Goal: Information Seeking & Learning: Check status

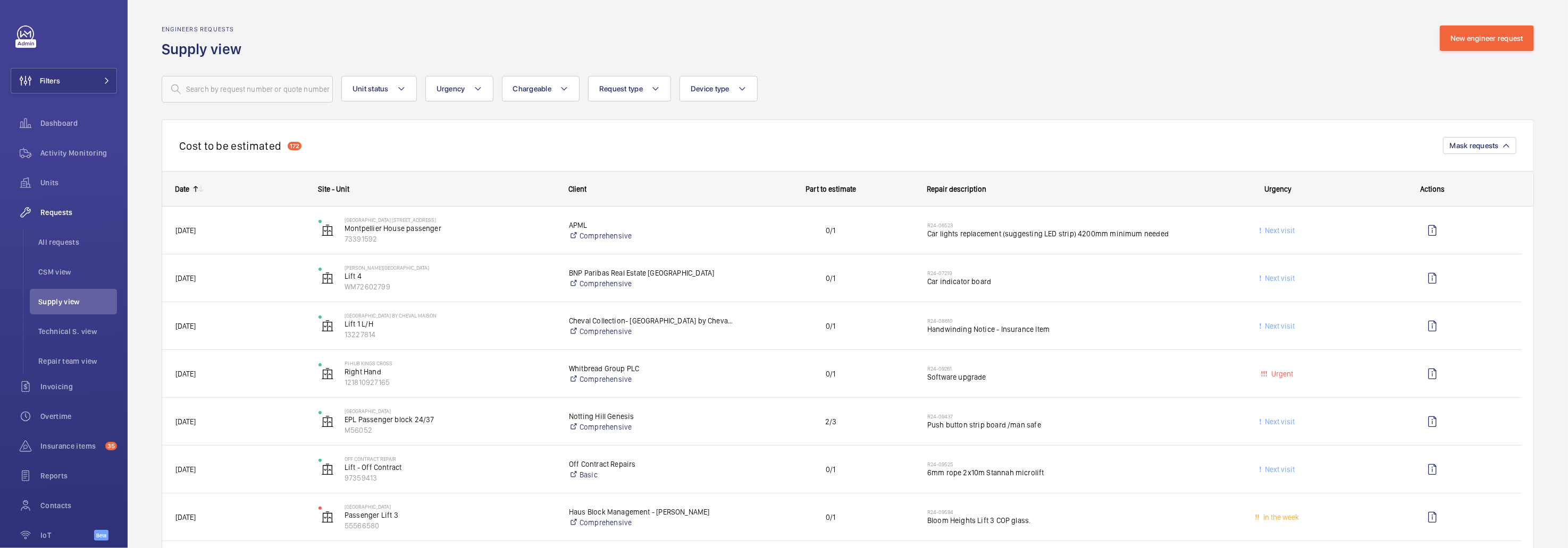
scroll to position [3098, 0]
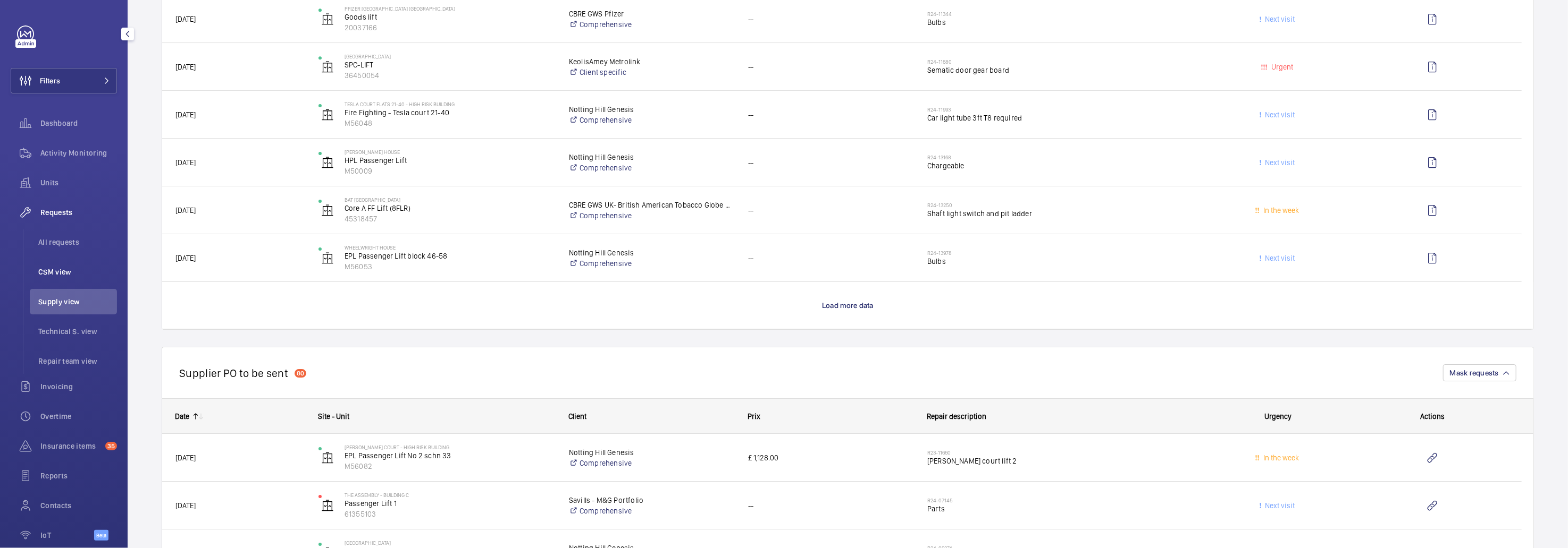
click at [63, 270] on span "CSM view" at bounding box center [77, 272] width 79 height 10
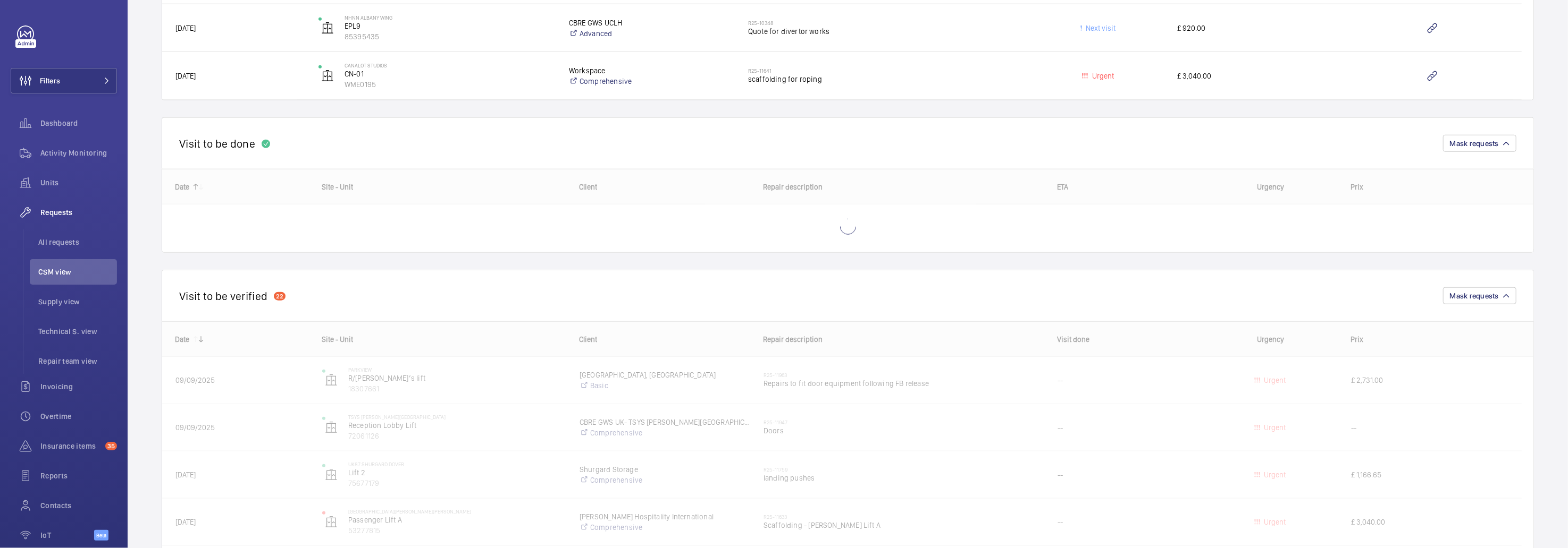
scroll to position [958, 0]
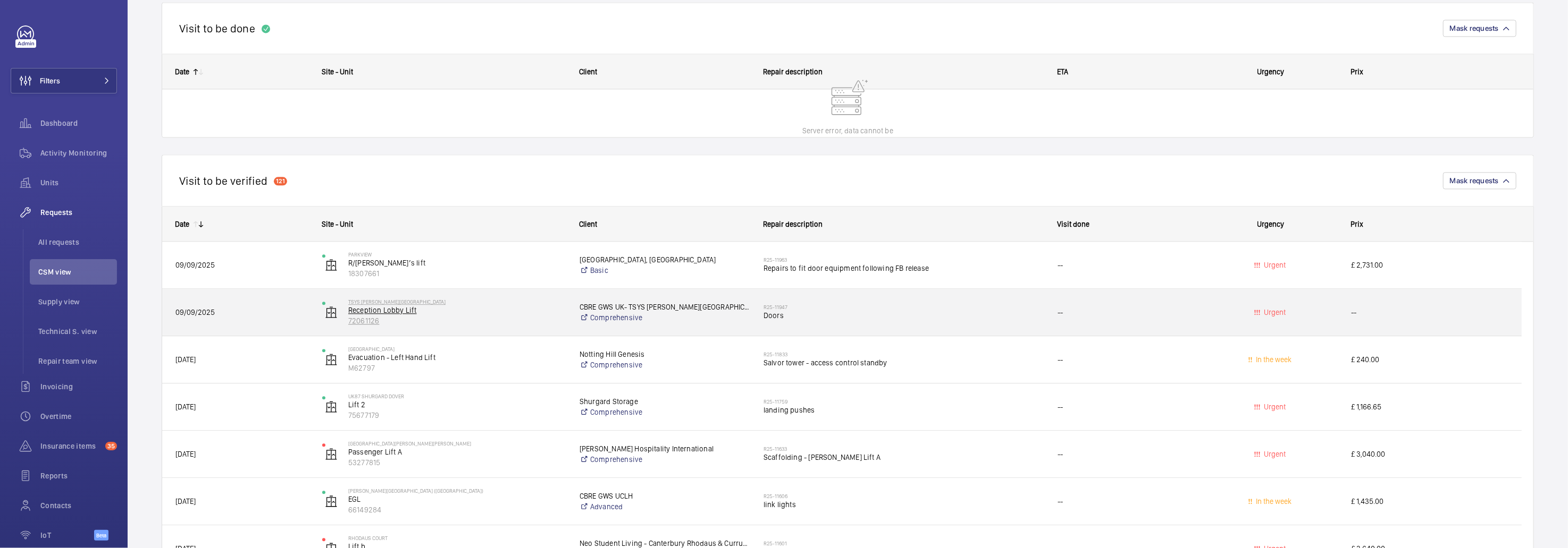
click at [481, 317] on p "72061126" at bounding box center [457, 321] width 217 height 10
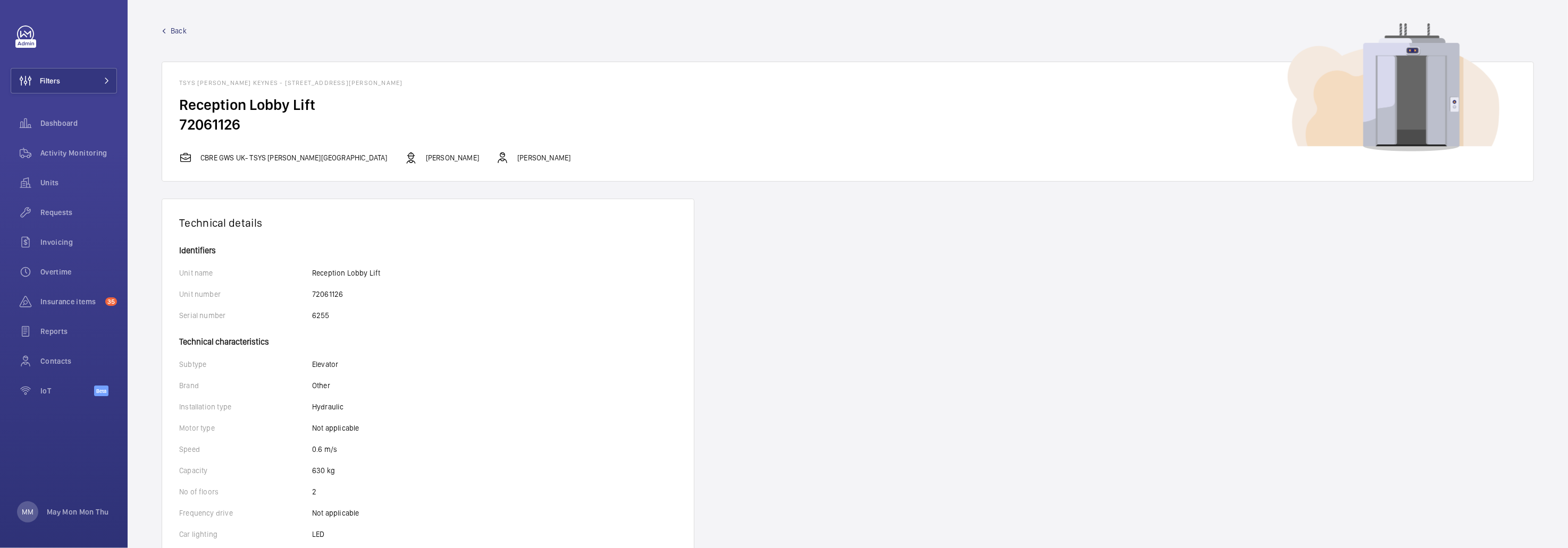
scroll to position [450, 0]
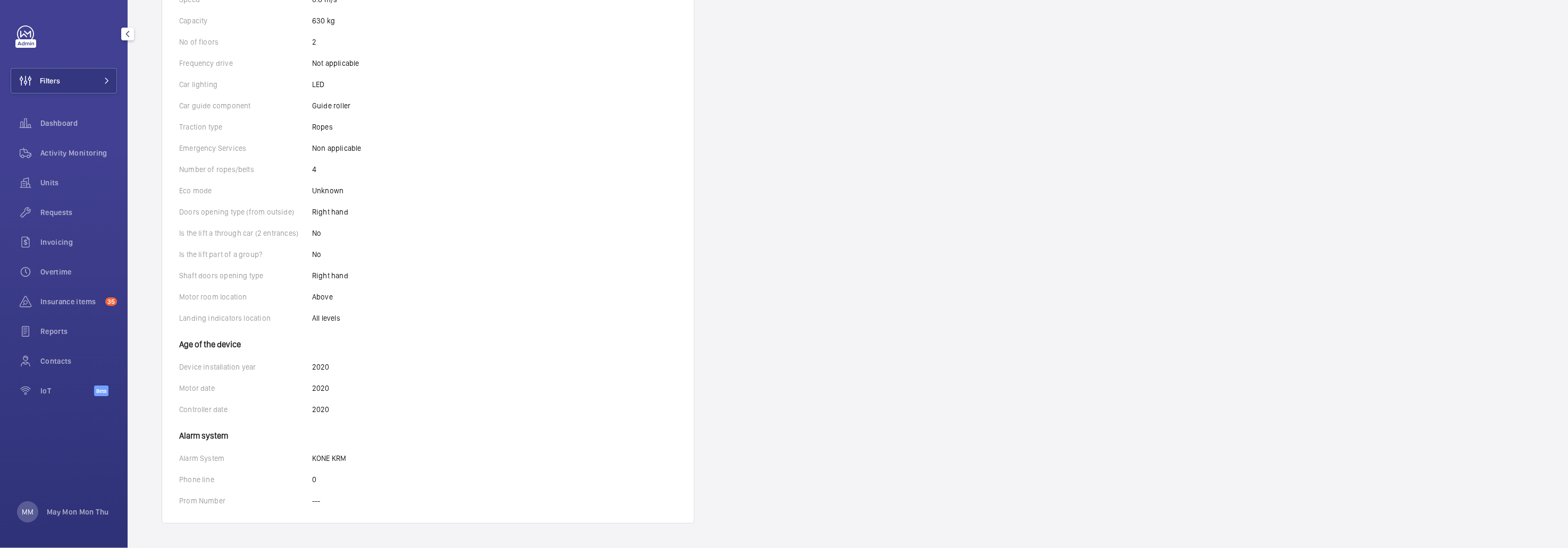
click at [133, 36] on mat-icon "button" at bounding box center [127, 34] width 13 height 9
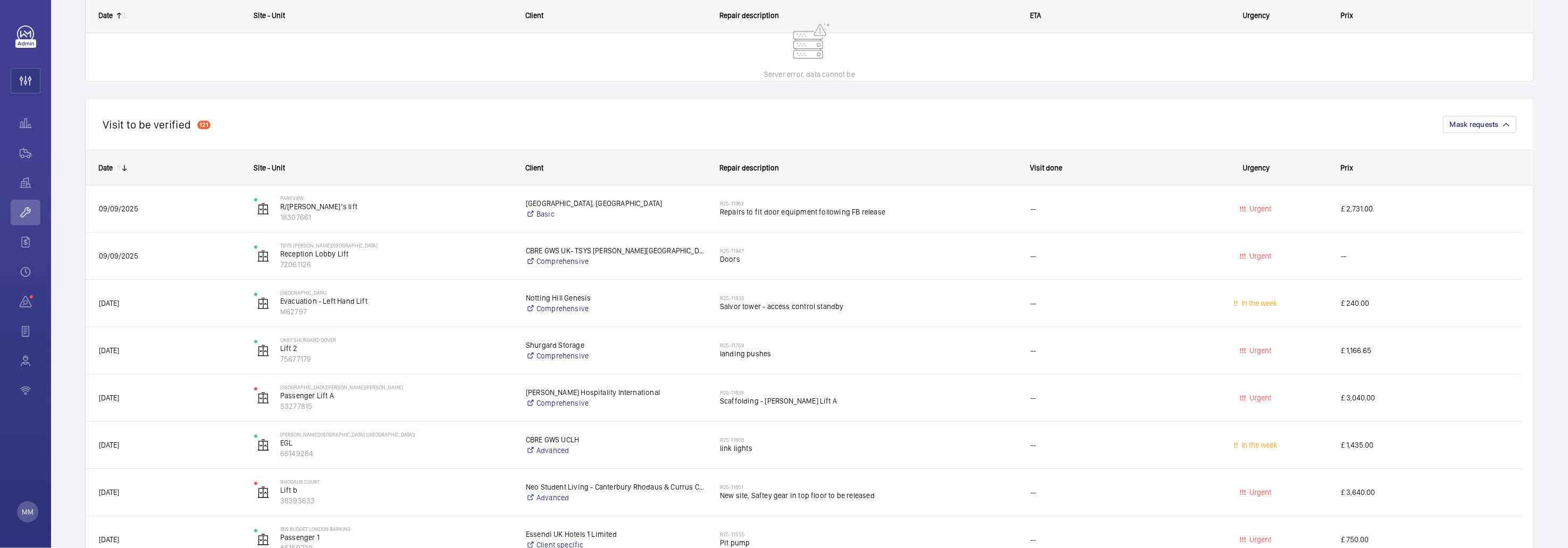
scroll to position [2225, 0]
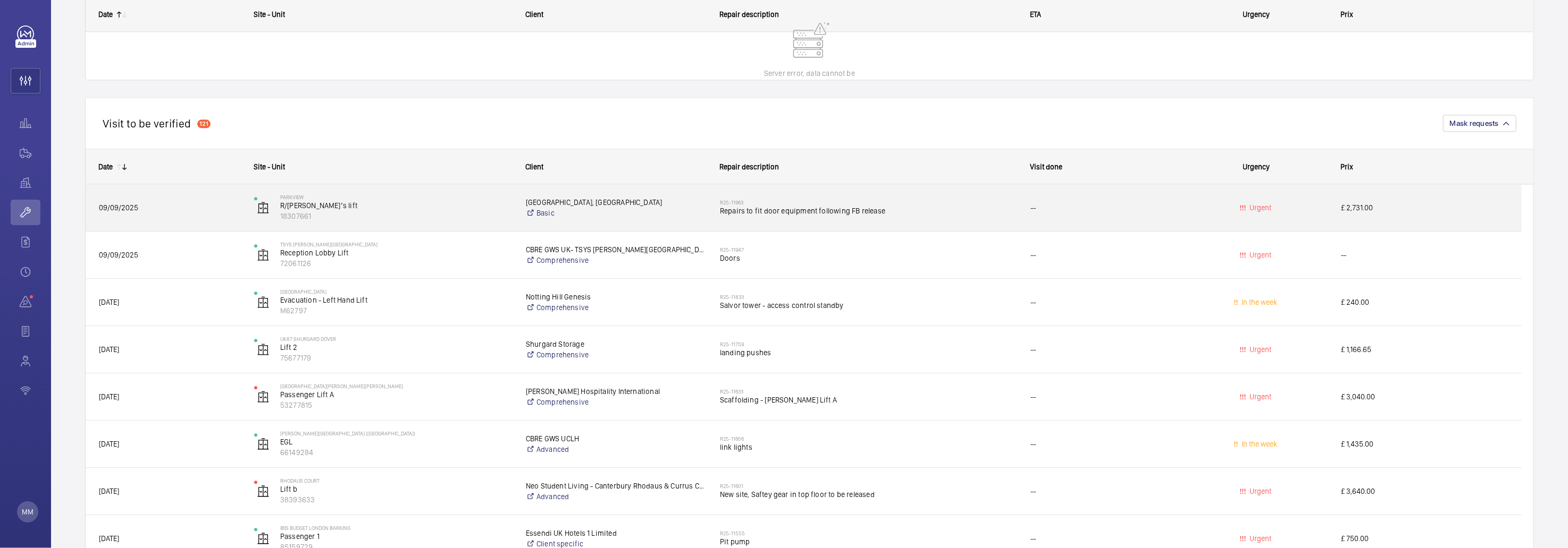
click at [964, 212] on span "Repairs to fit door equipment following FB release" at bounding box center [868, 210] width 296 height 10
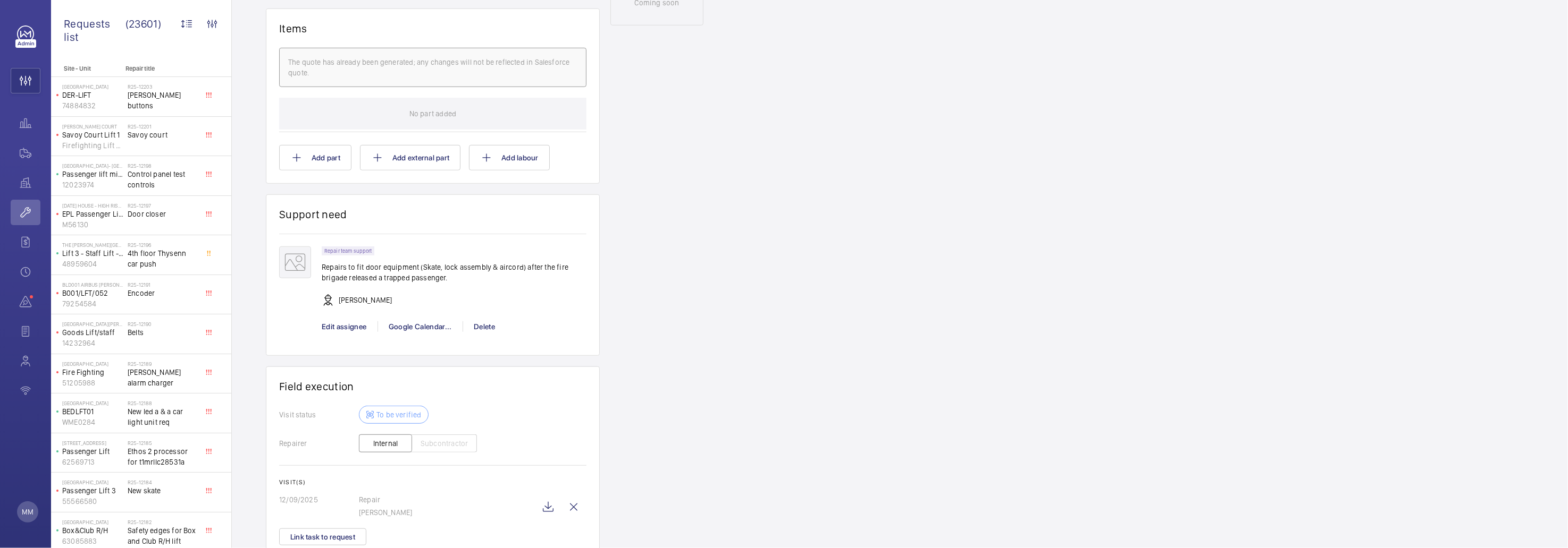
scroll to position [708, 0]
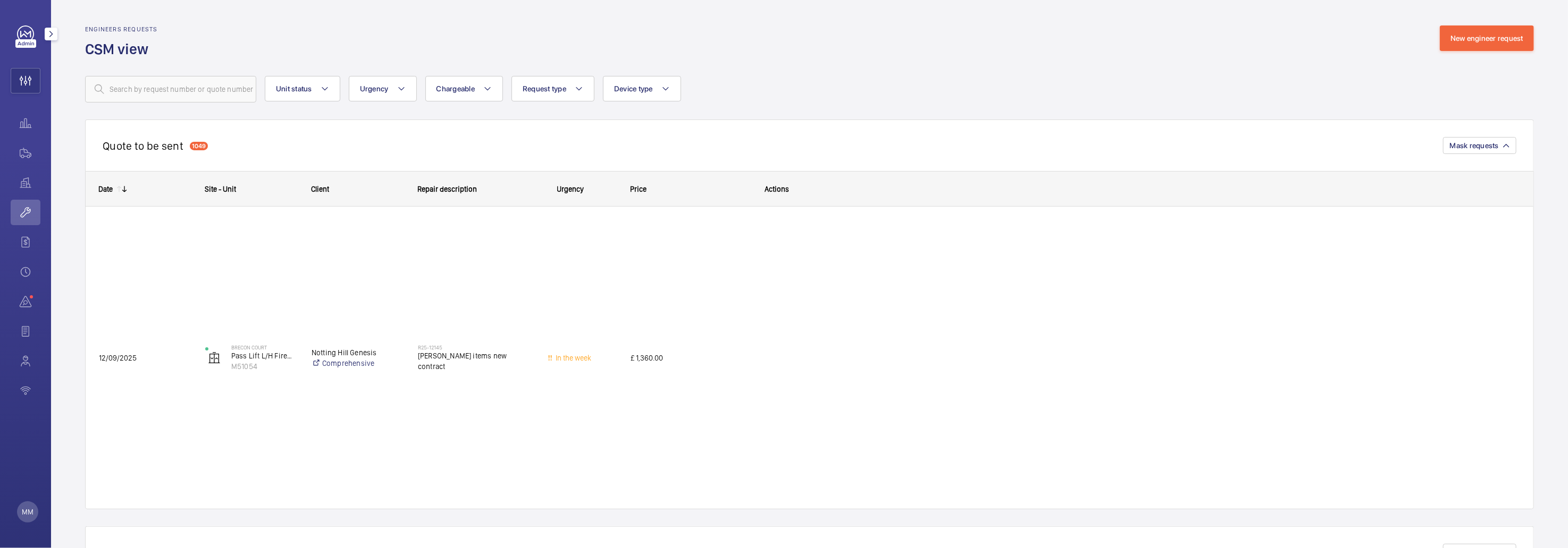
click at [47, 33] on mat-icon "button" at bounding box center [51, 34] width 13 height 9
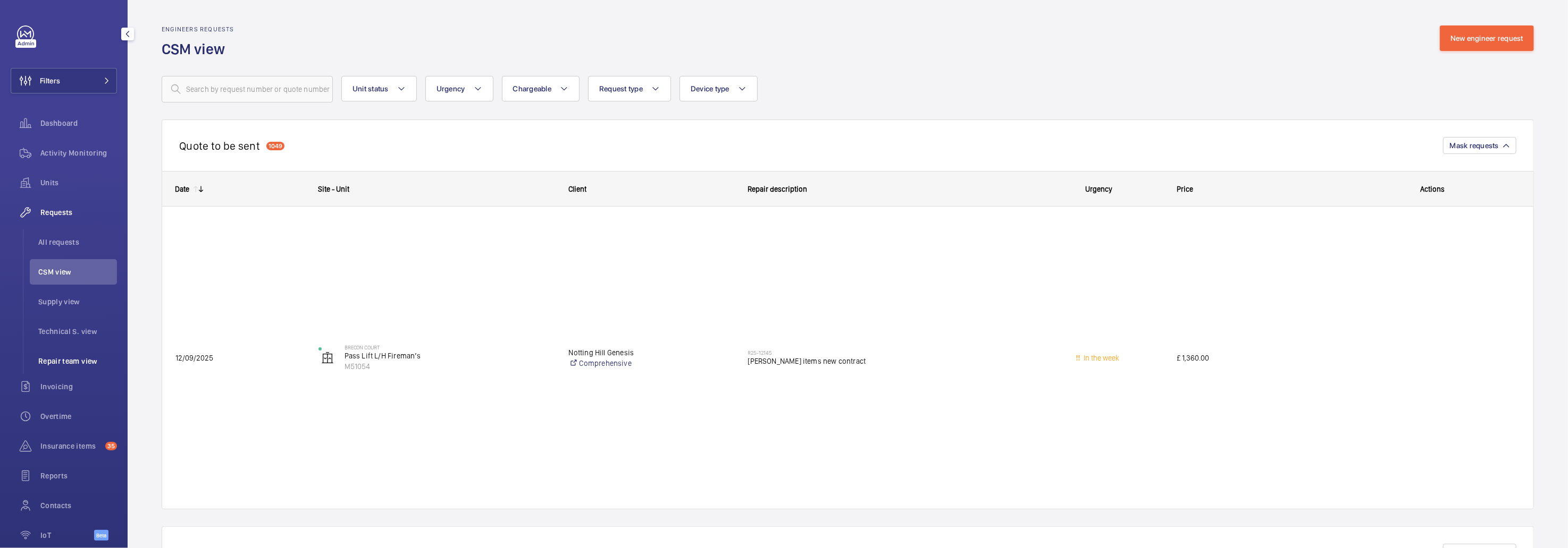
click at [56, 359] on span "Repair team view" at bounding box center [77, 361] width 79 height 10
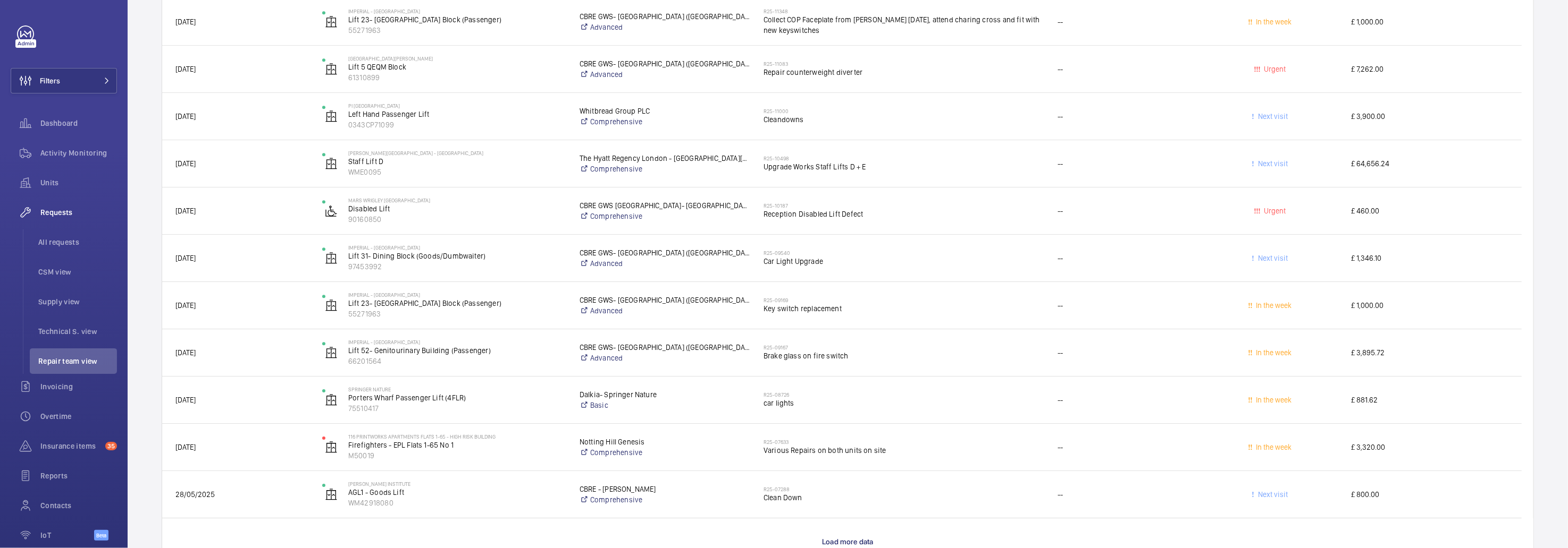
scroll to position [2893, 0]
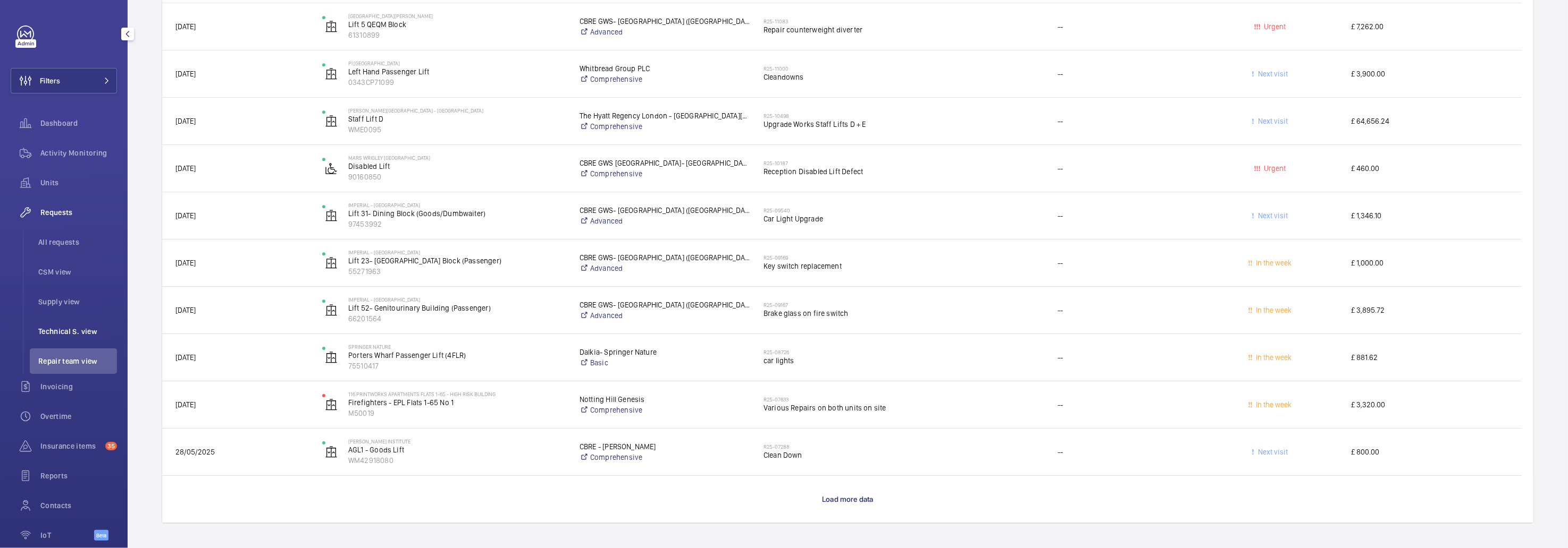
click at [68, 327] on span "Technical S. view" at bounding box center [77, 331] width 79 height 10
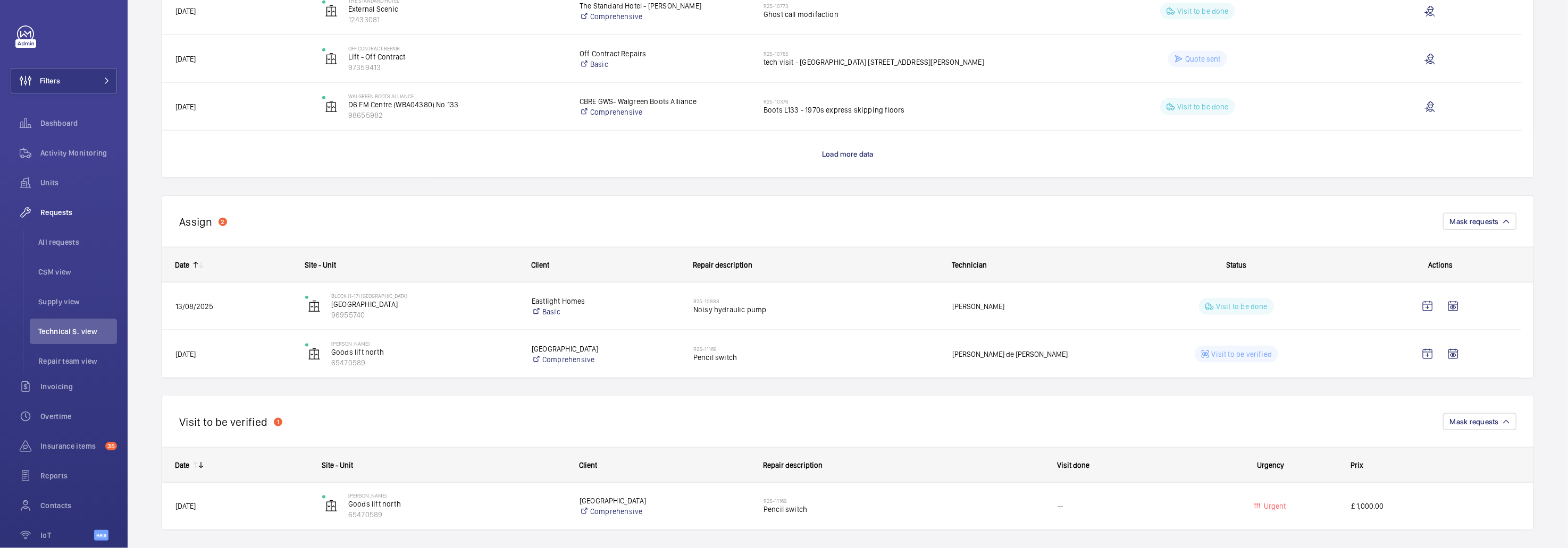
scroll to position [1039, 0]
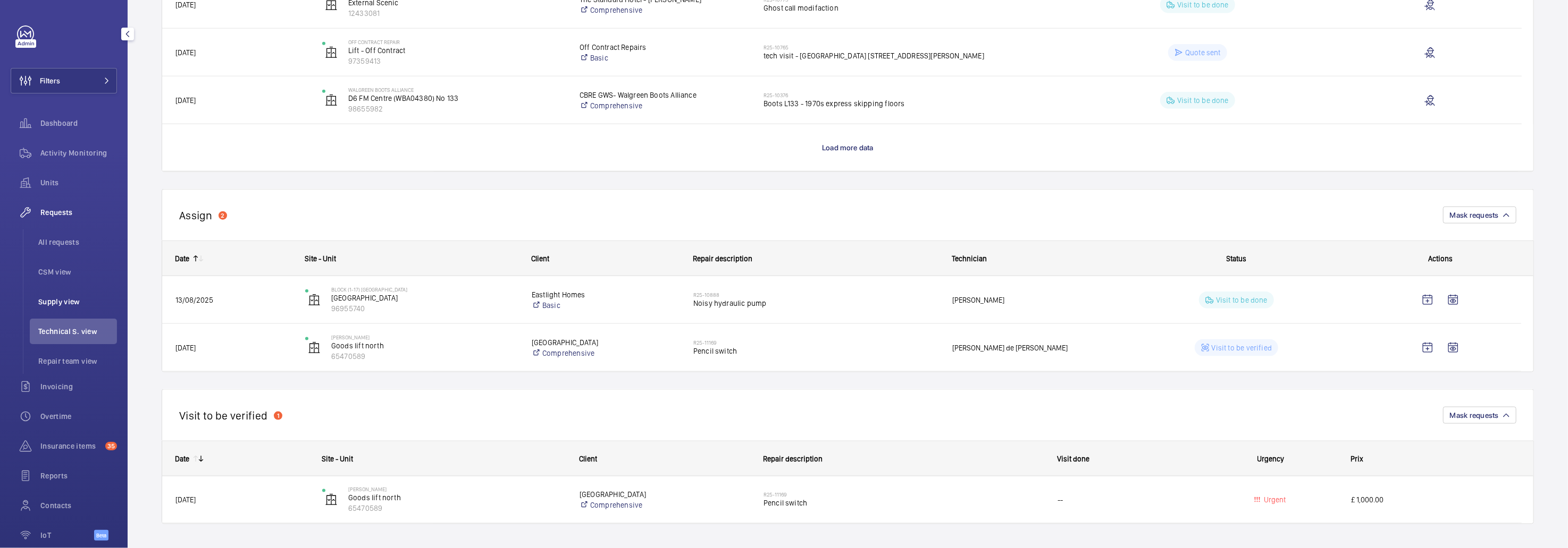
click at [66, 300] on span "Supply view" at bounding box center [77, 301] width 79 height 10
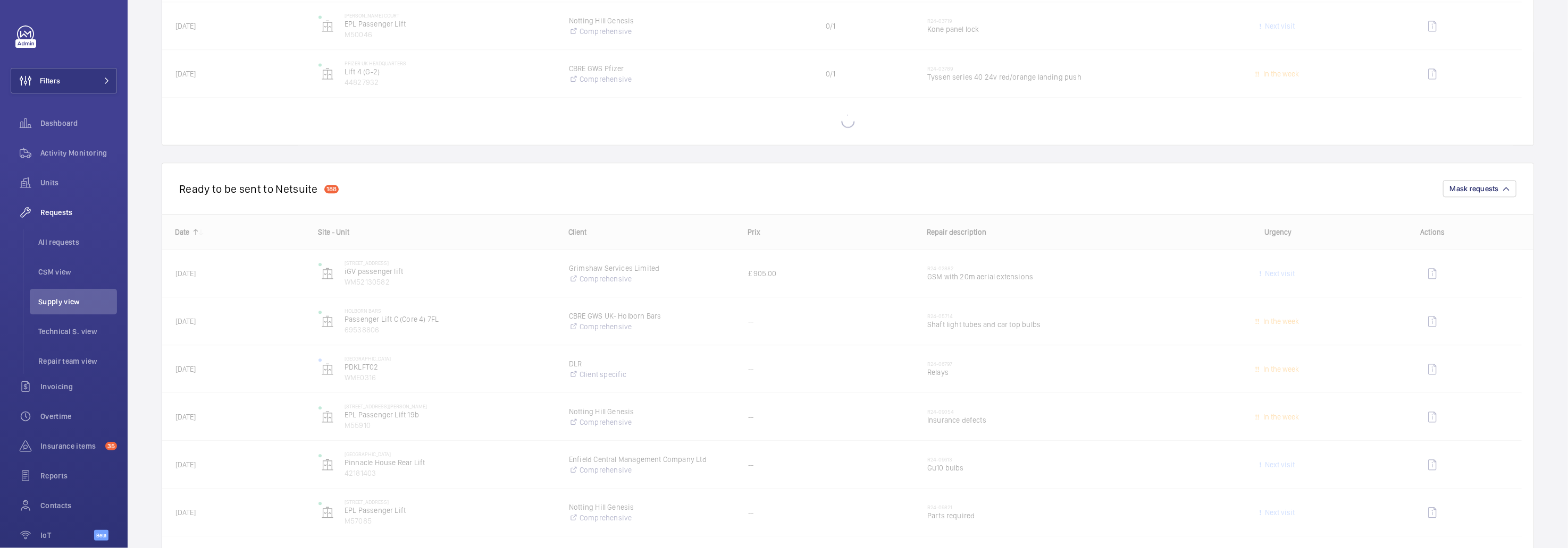
scroll to position [2311, 0]
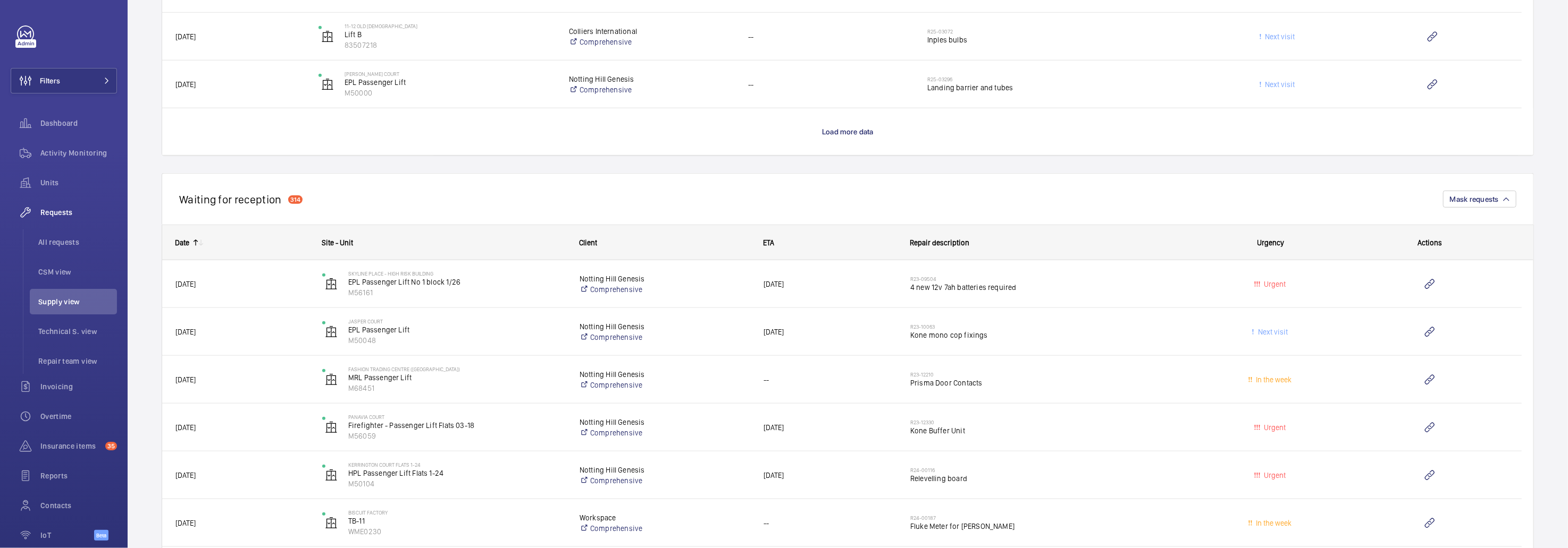
scroll to position [4462, 0]
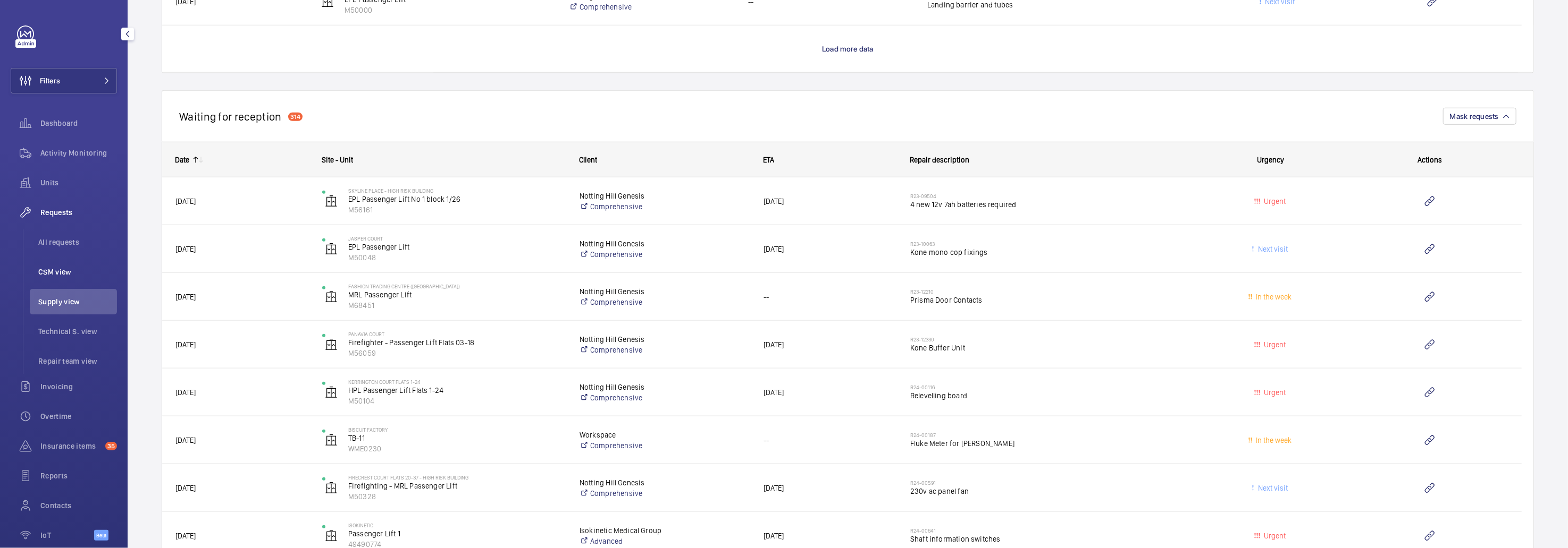
click at [66, 273] on span "CSM view" at bounding box center [77, 272] width 79 height 10
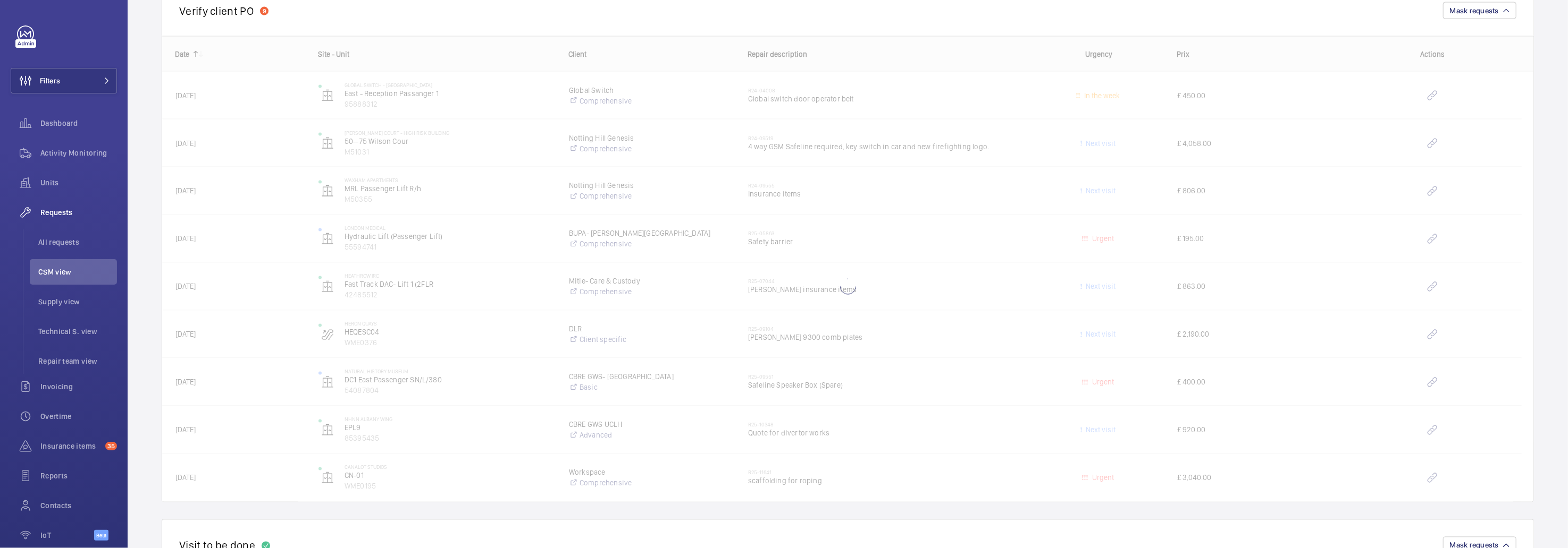
scroll to position [1645, 0]
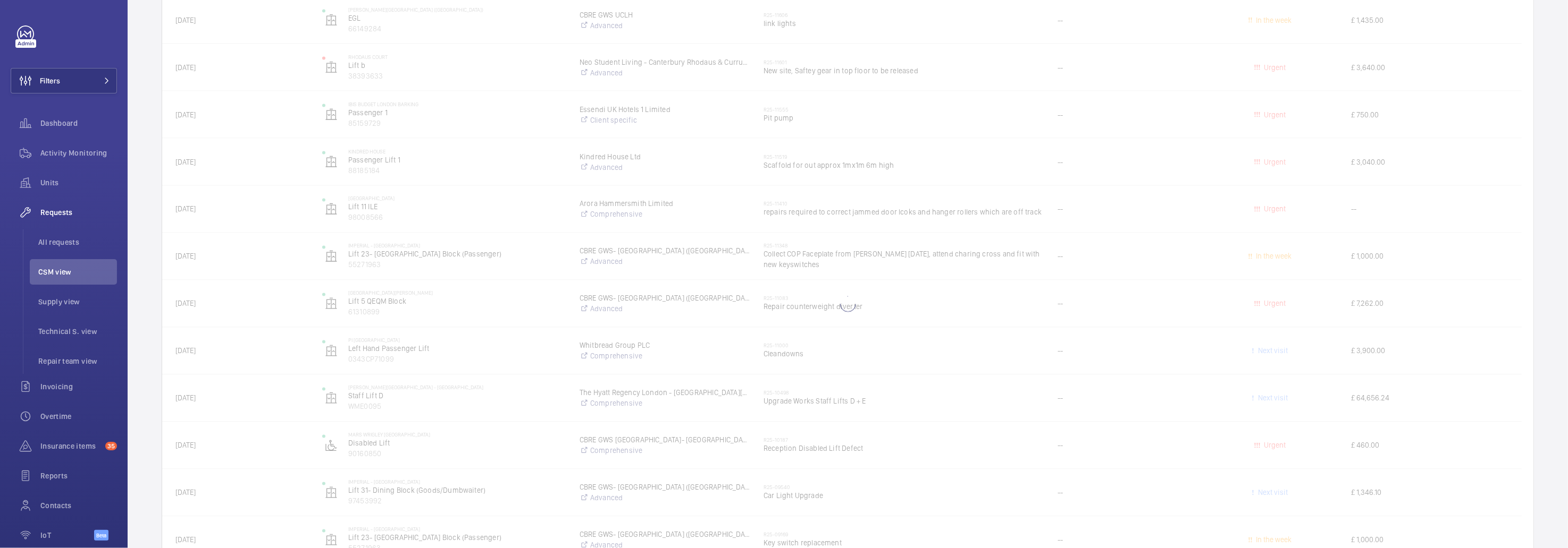
scroll to position [689, 0]
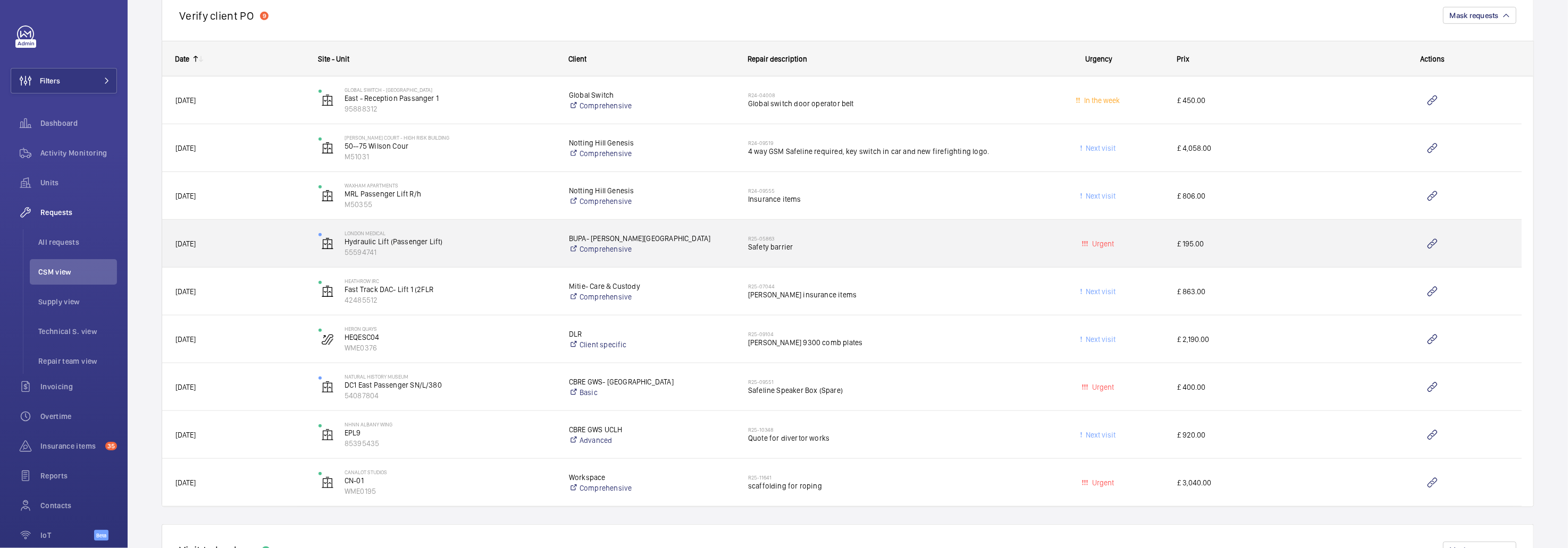
click at [930, 237] on h2 "R25-05863" at bounding box center [884, 238] width 272 height 6
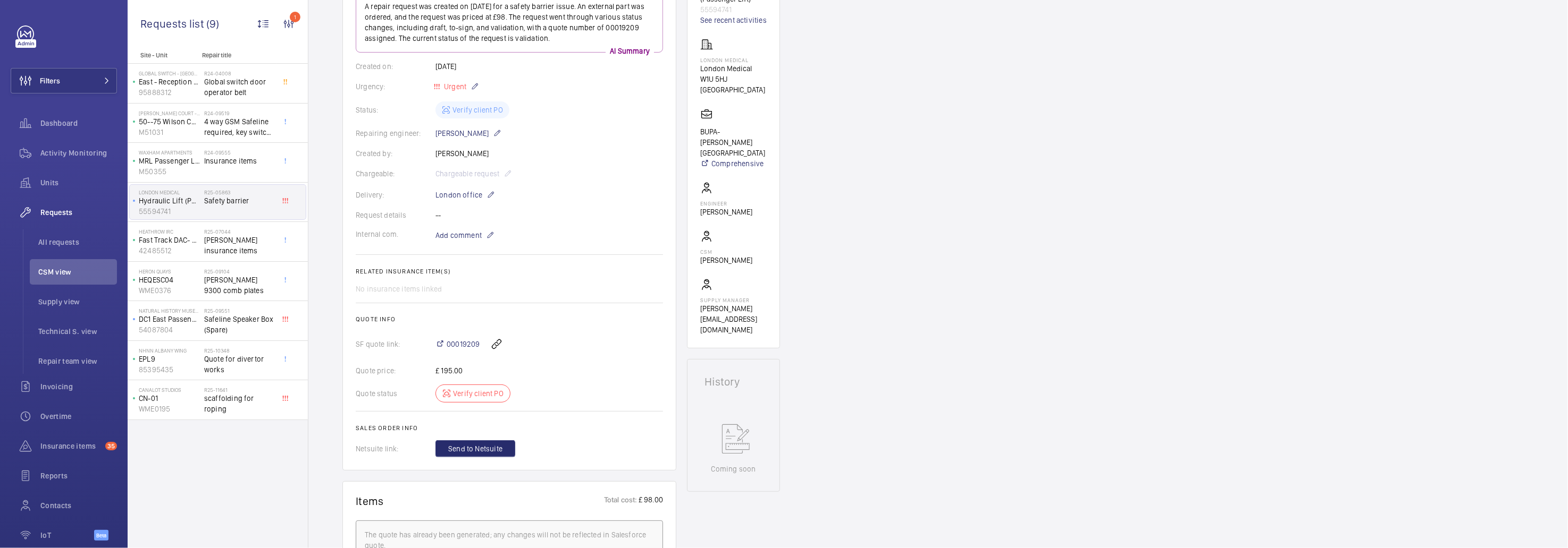
scroll to position [159, 0]
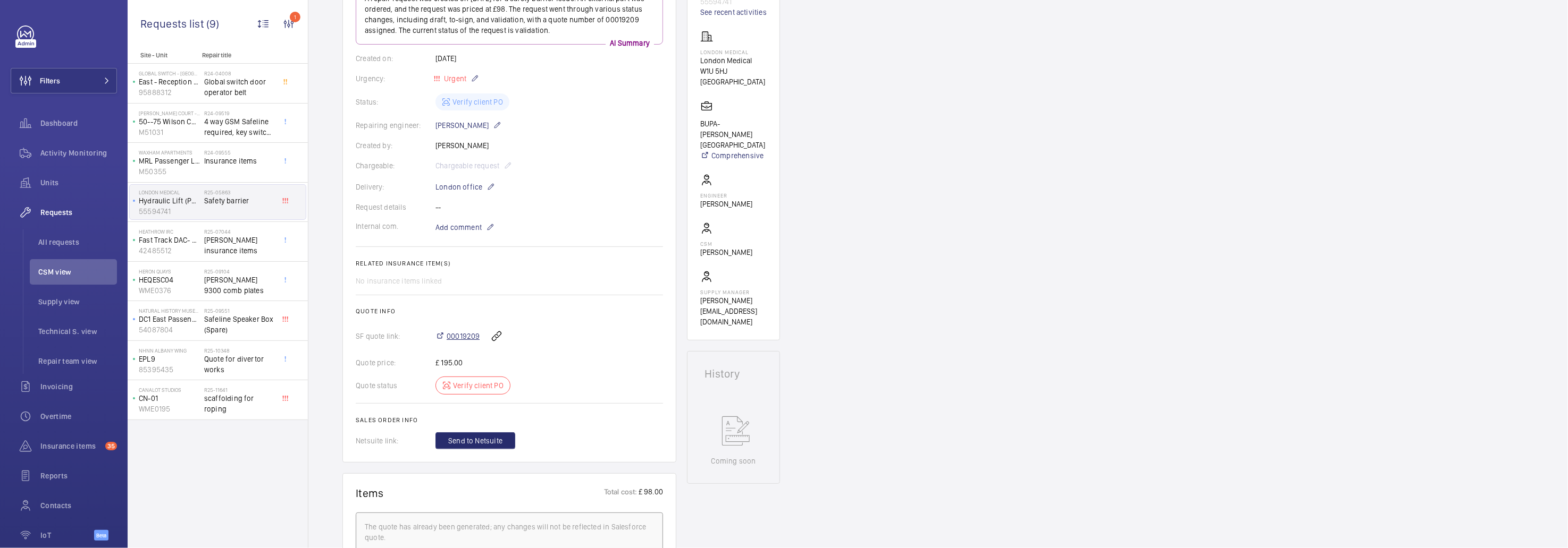
click at [463, 331] on span "00019209" at bounding box center [463, 336] width 33 height 10
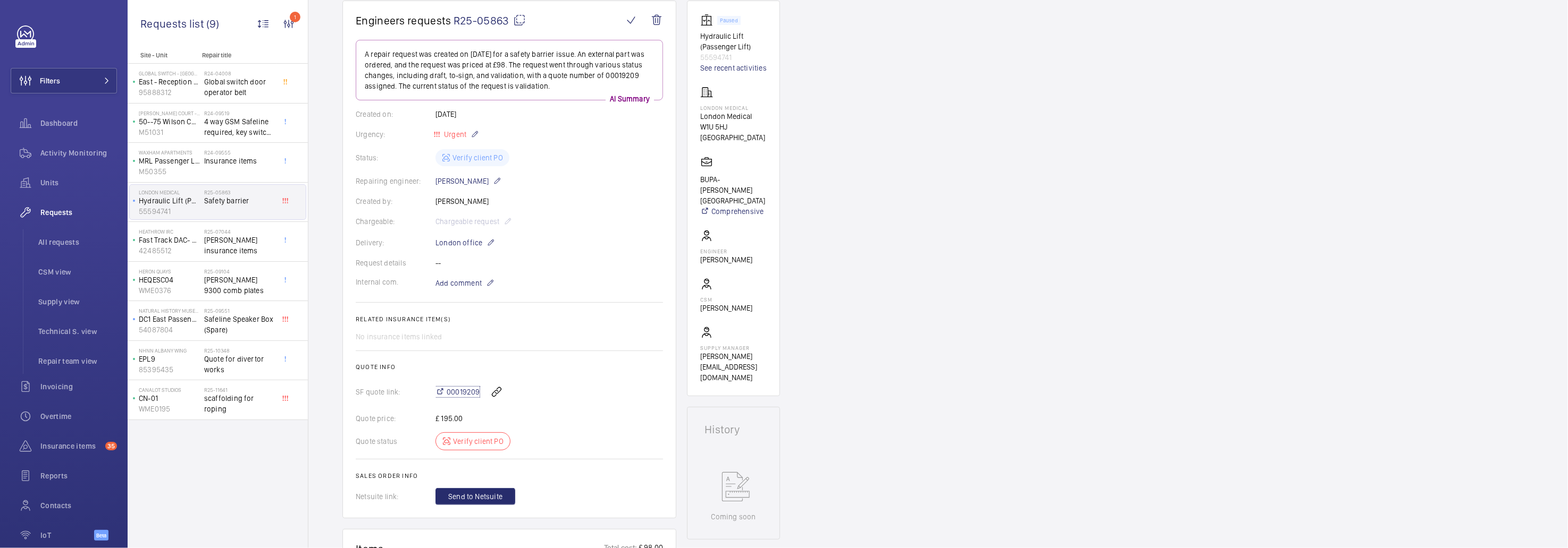
scroll to position [0, 0]
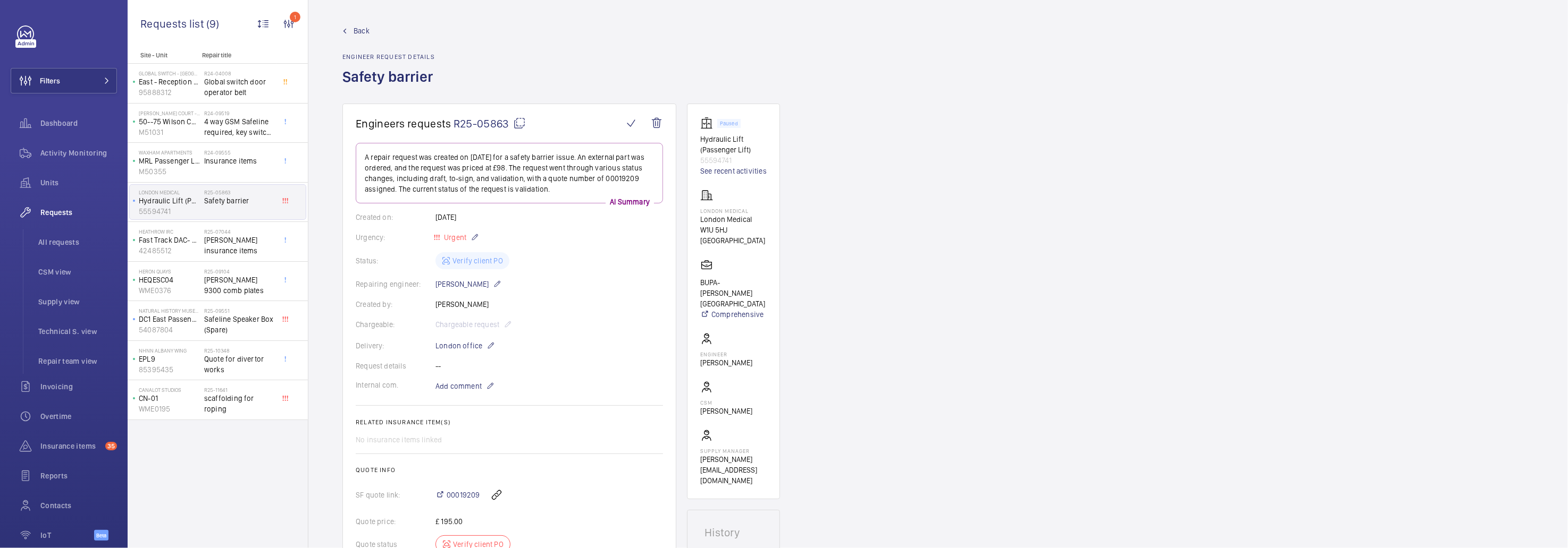
click at [357, 30] on span "Back" at bounding box center [362, 30] width 16 height 10
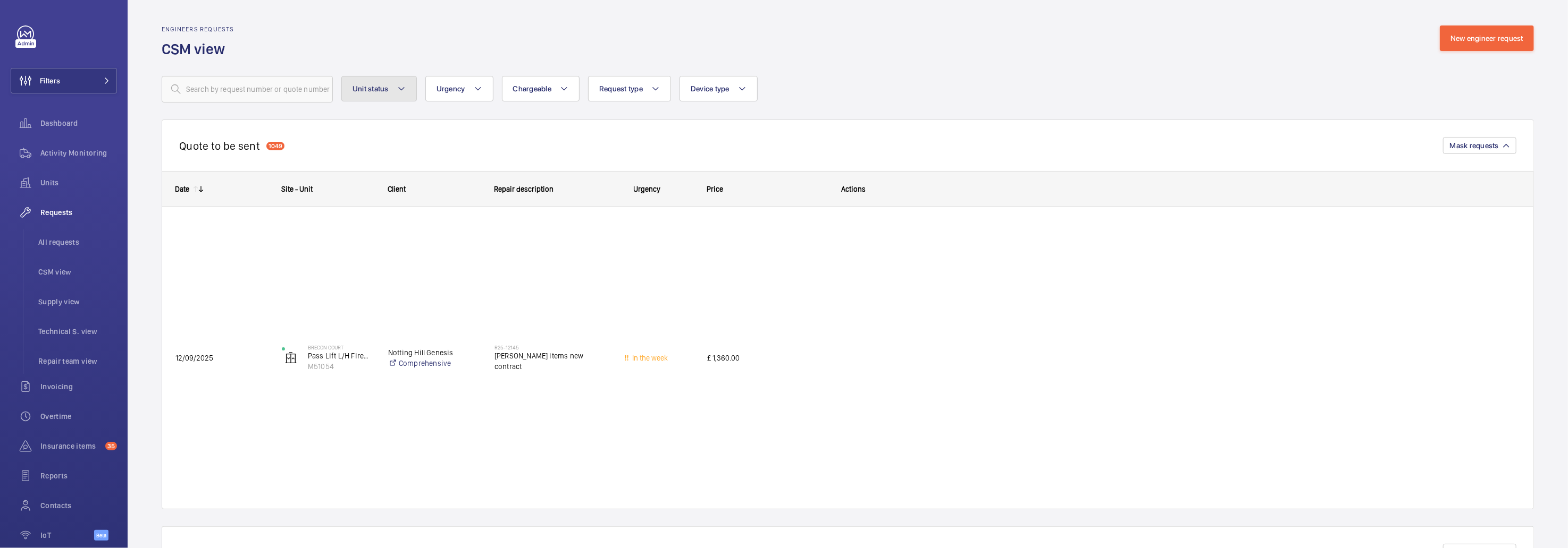
click at [381, 80] on button "Unit status" at bounding box center [379, 89] width 75 height 26
click at [427, 30] on div "Engineers requests CSM view New engineer request" at bounding box center [848, 42] width 1373 height 33
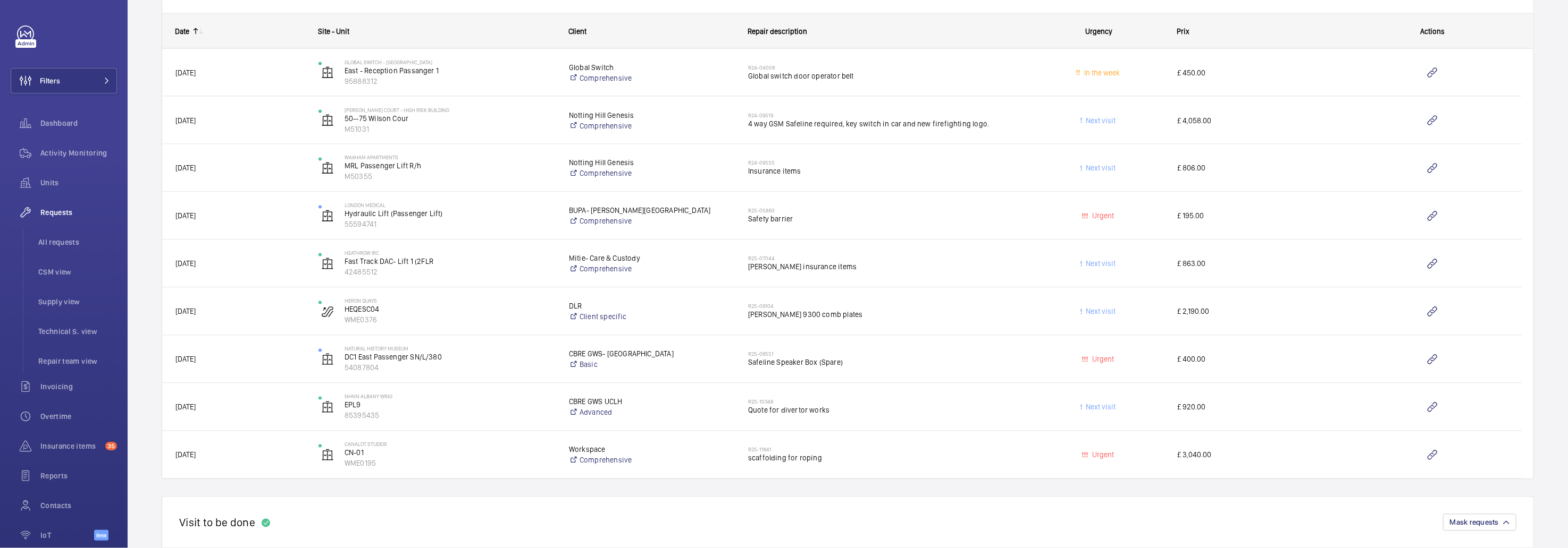
scroll to position [1673, 0]
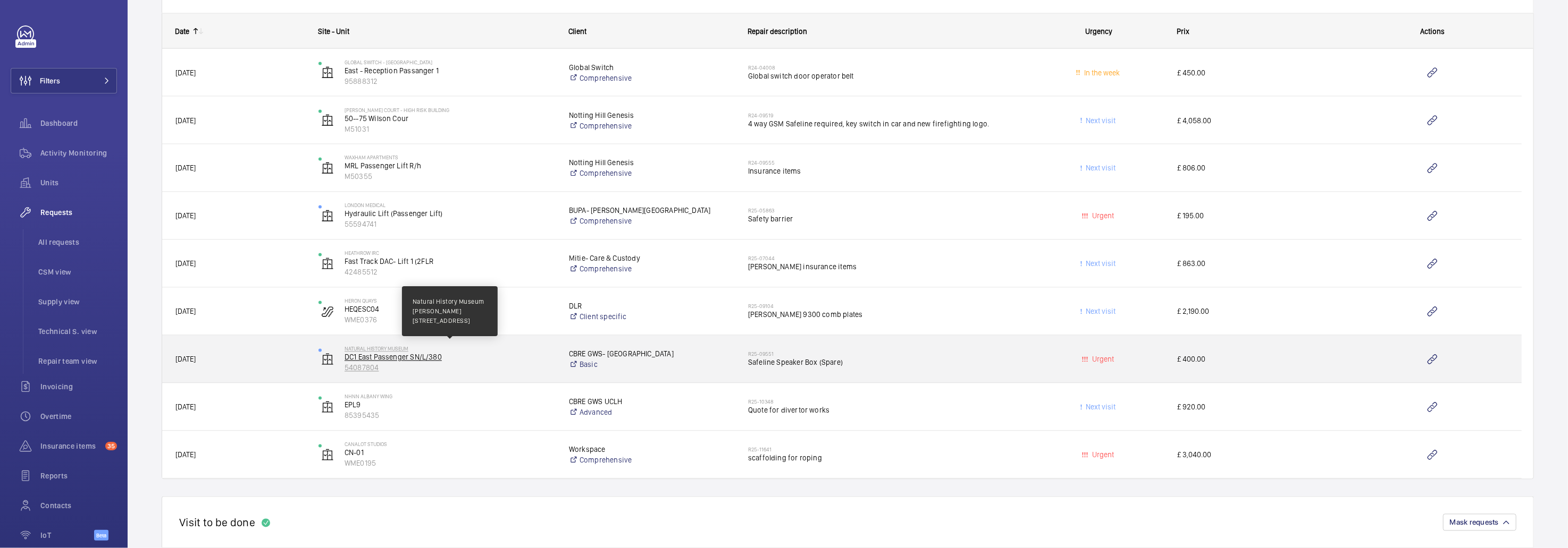
click at [462, 350] on p "Natural History Museum" at bounding box center [450, 349] width 211 height 6
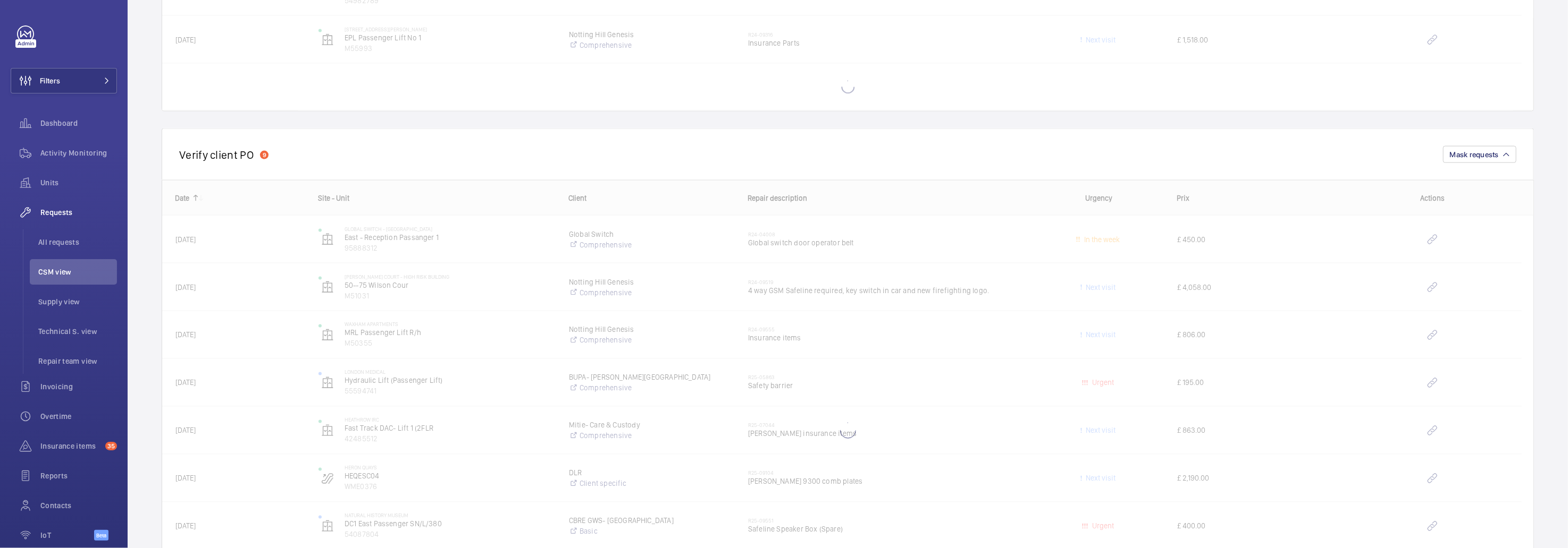
scroll to position [1594, 0]
click at [892, 296] on div at bounding box center [847, 326] width 1371 height 465
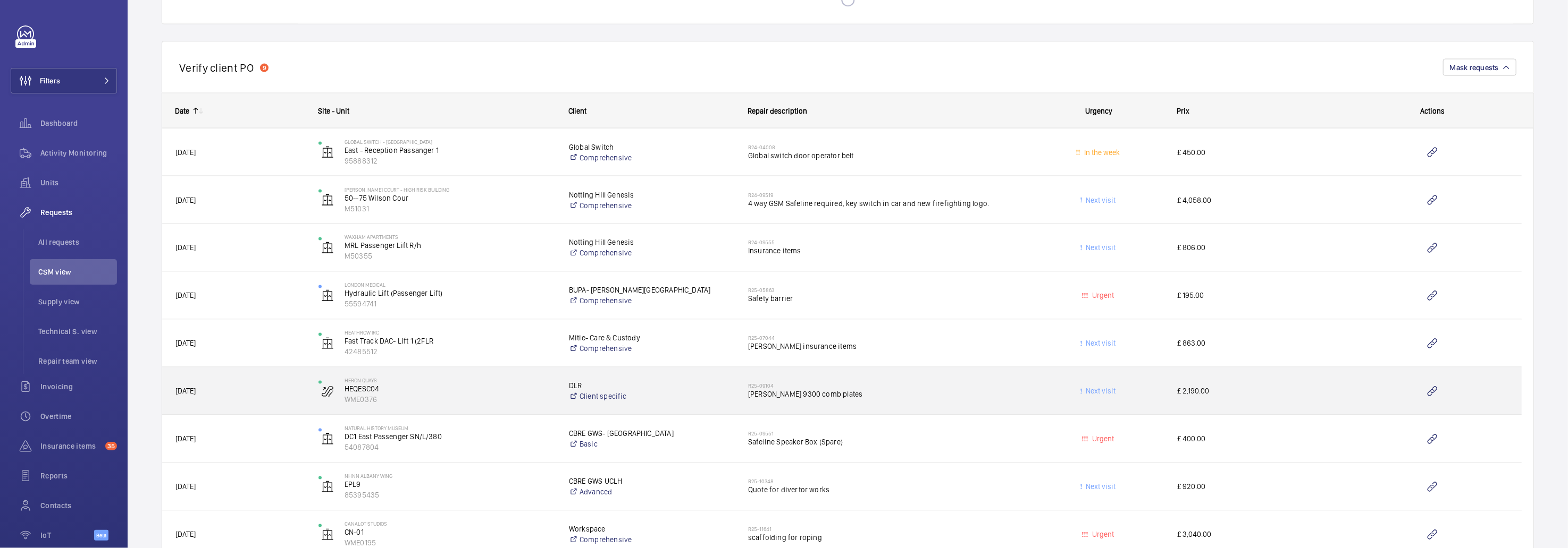
click at [892, 385] on h2 "R25-09104" at bounding box center [884, 386] width 272 height 6
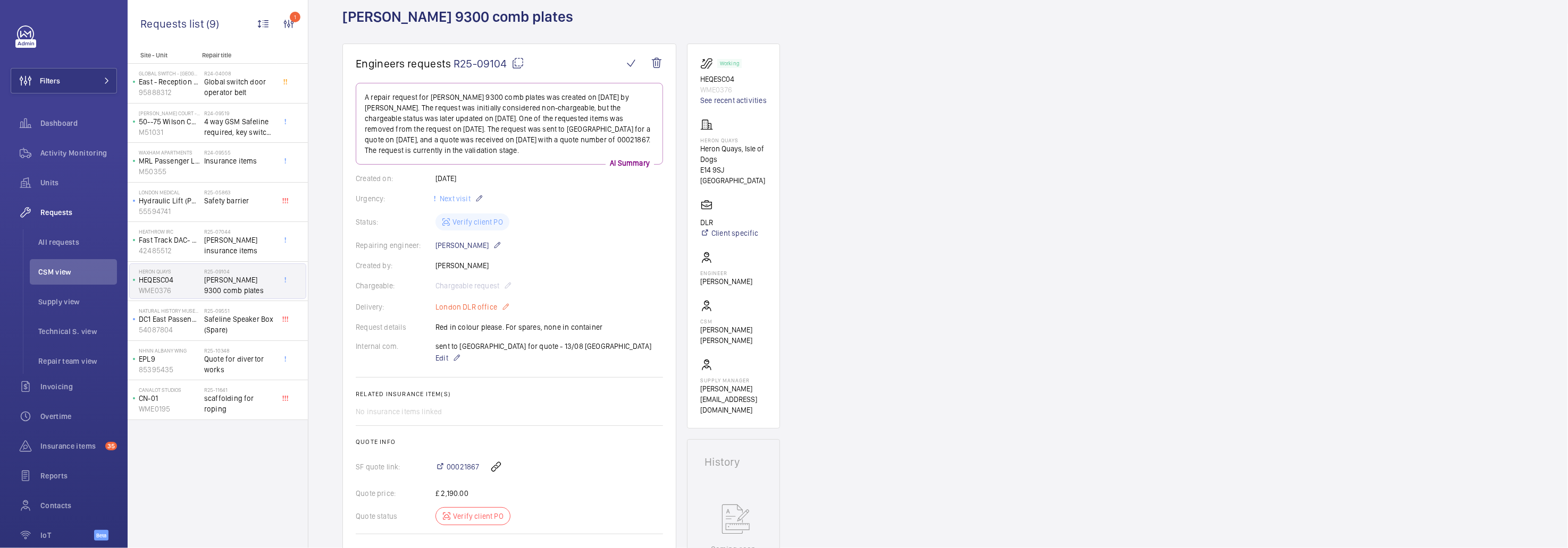
scroll to position [159, 0]
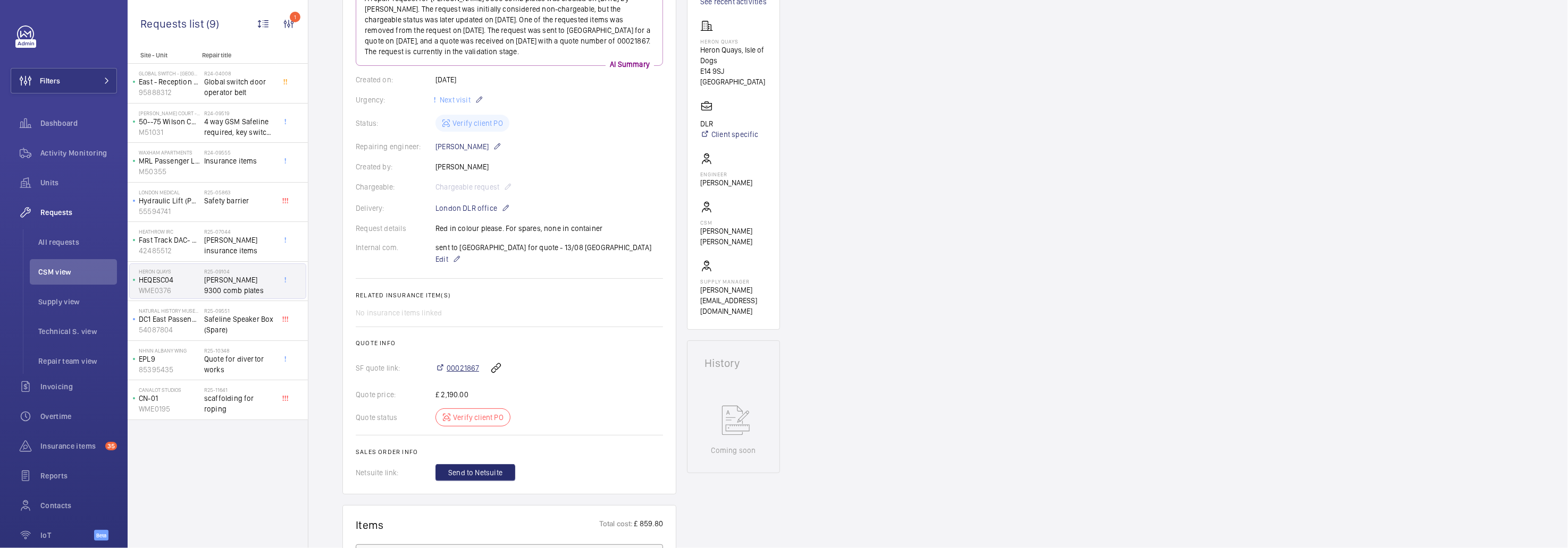
click at [463, 366] on span "00021867" at bounding box center [463, 368] width 32 height 10
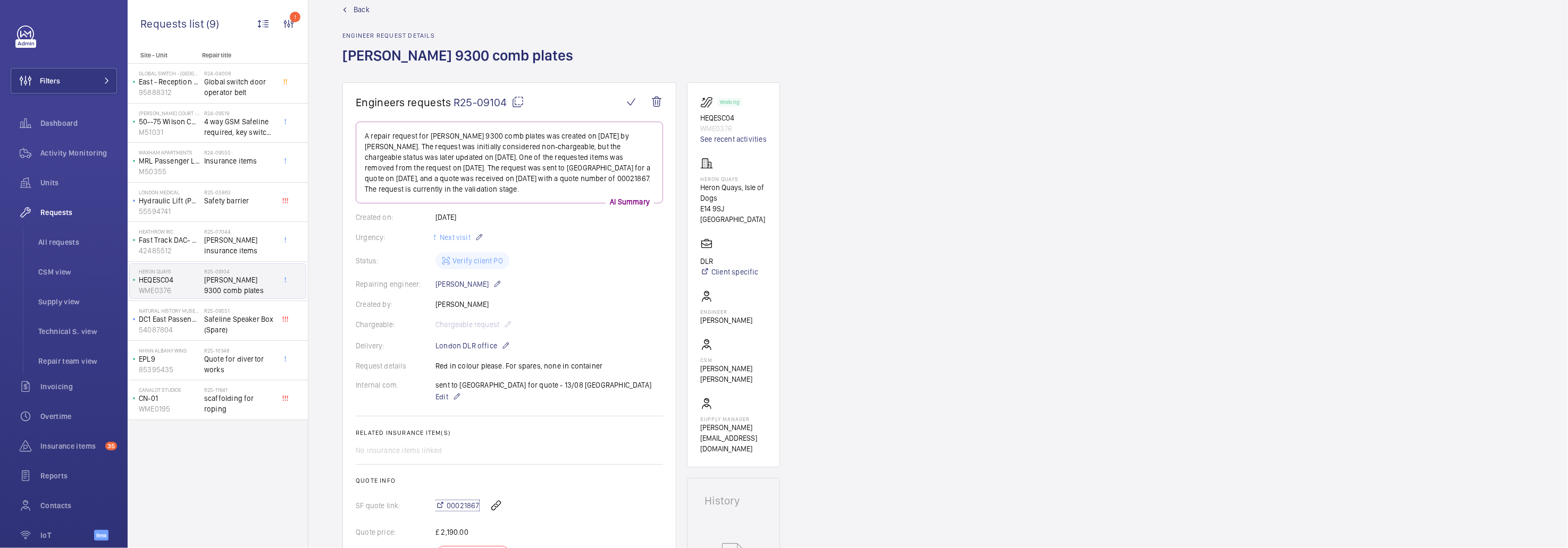
scroll to position [0, 0]
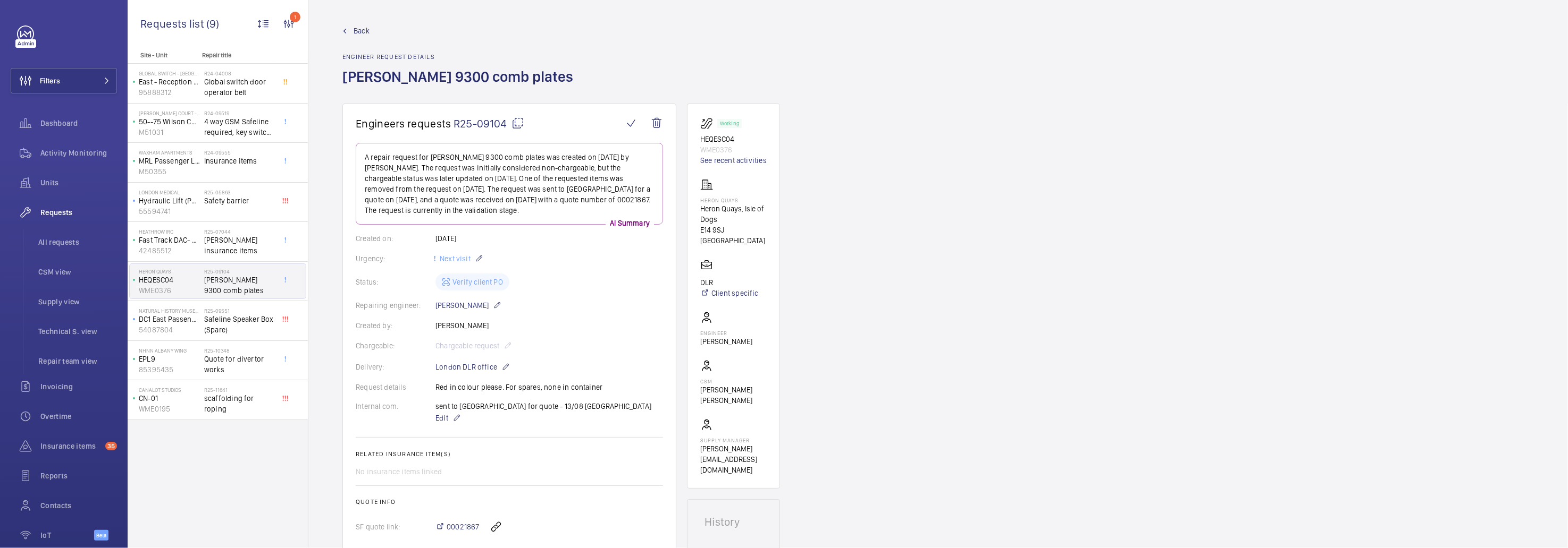
click at [354, 27] on span "Back" at bounding box center [362, 30] width 16 height 10
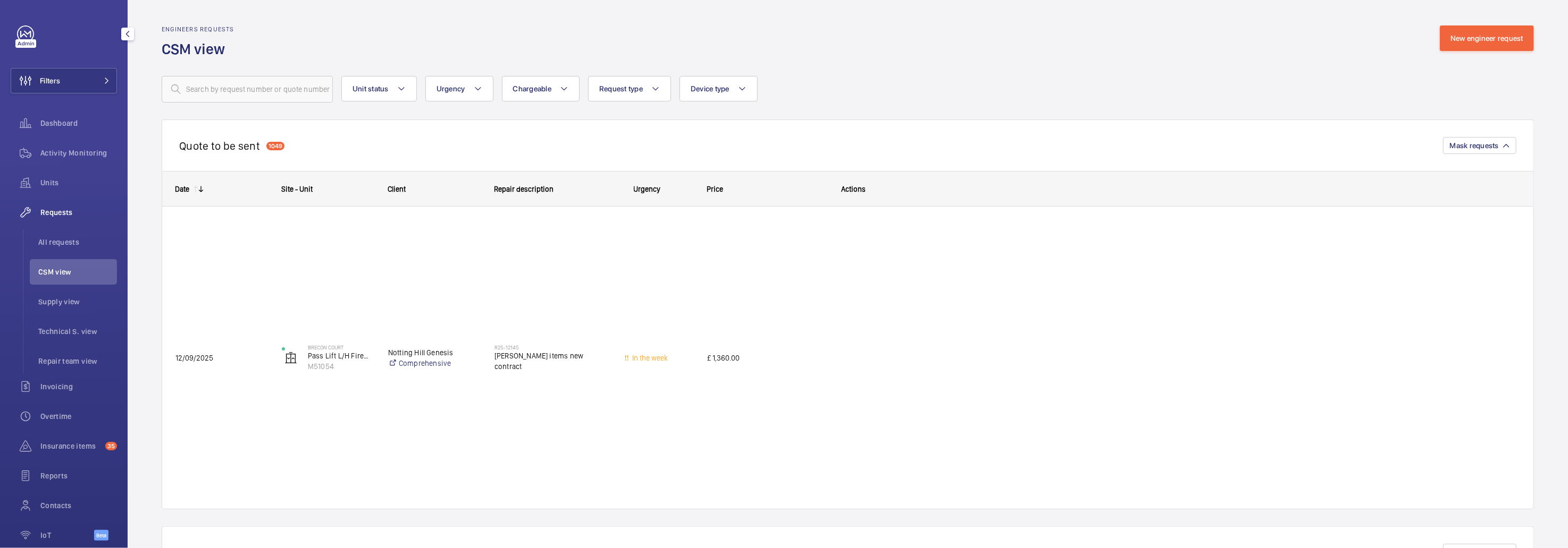
click at [49, 277] on li "CSM view" at bounding box center [73, 272] width 87 height 26
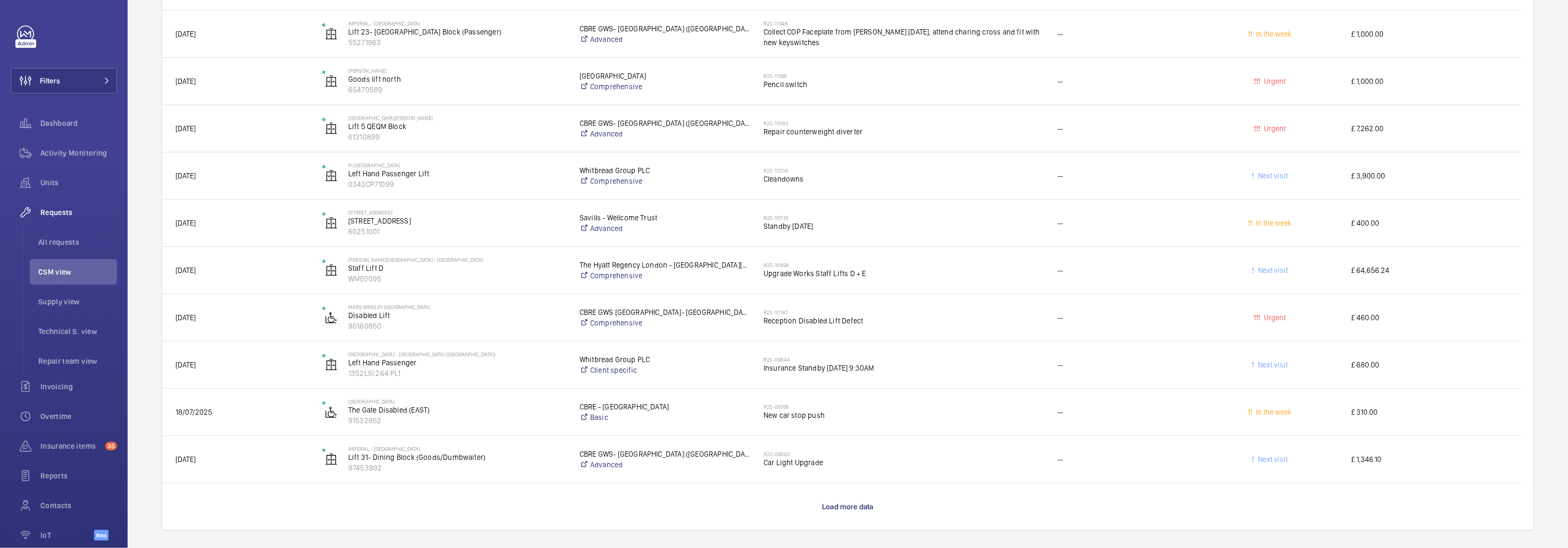
scroll to position [3824, 0]
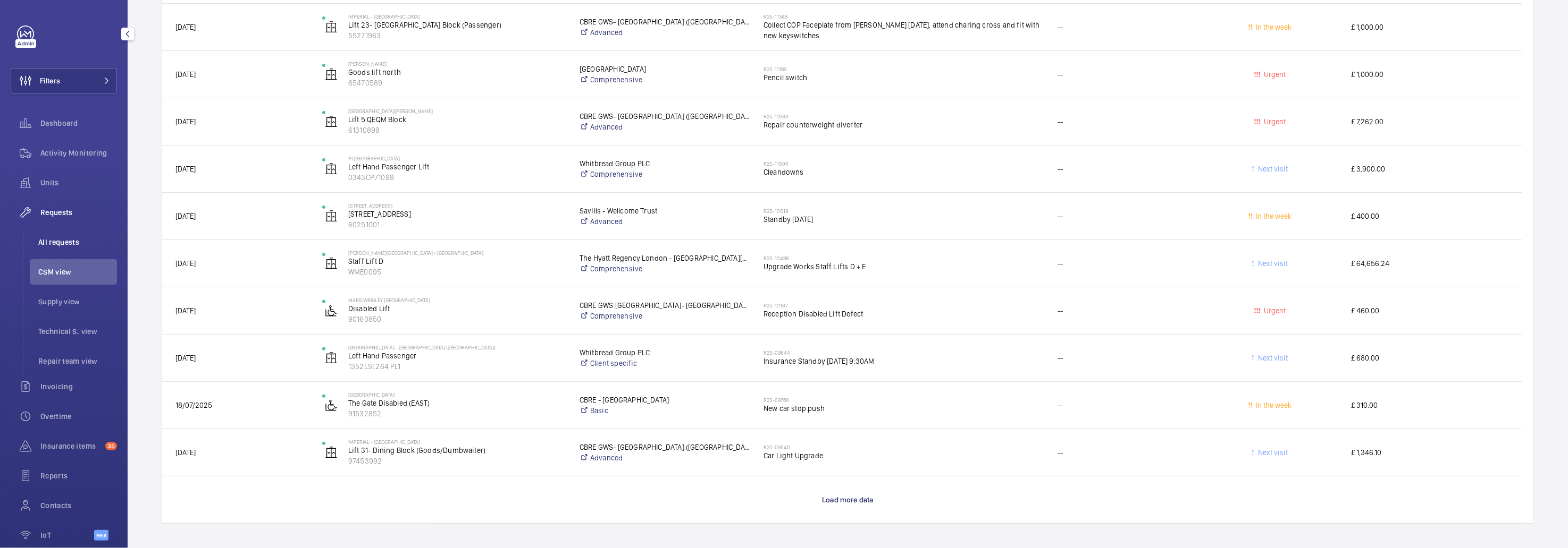
click at [69, 233] on li "All requests" at bounding box center [73, 242] width 87 height 26
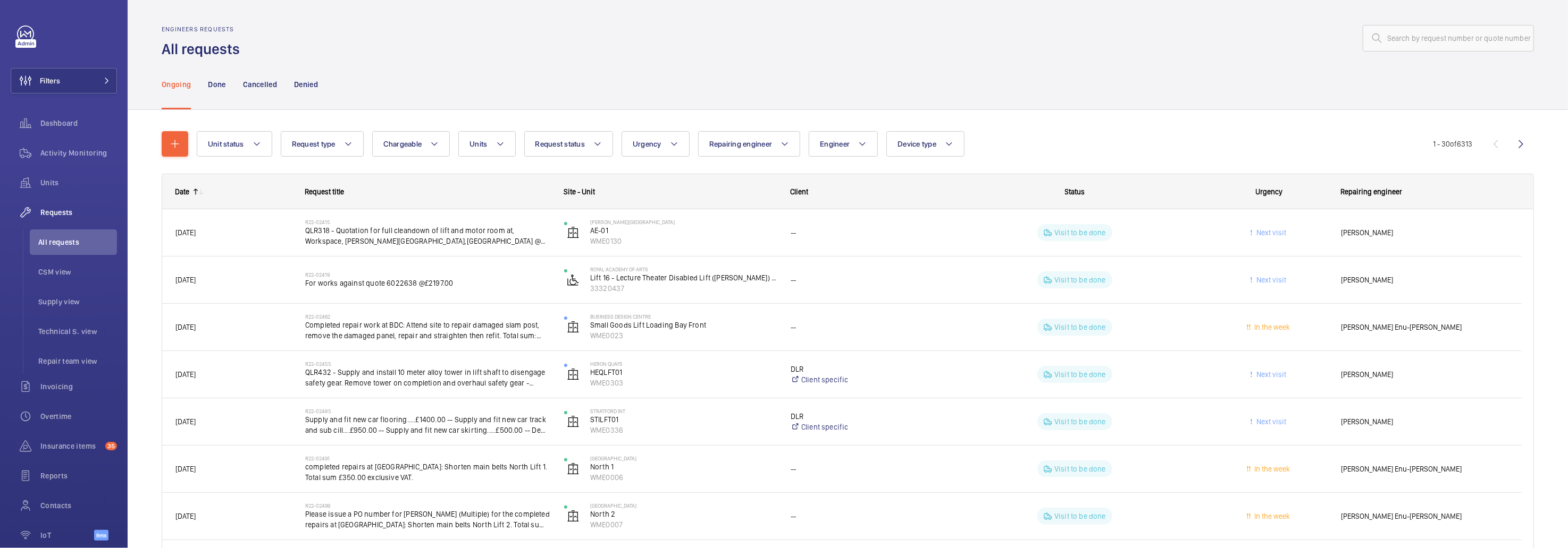
click at [552, 148] on button "Request status" at bounding box center [569, 144] width 89 height 26
click at [725, 72] on div "Ongoing Done Cancelled Denied" at bounding box center [848, 84] width 1373 height 50
click at [578, 140] on span "Request status" at bounding box center [561, 144] width 50 height 9
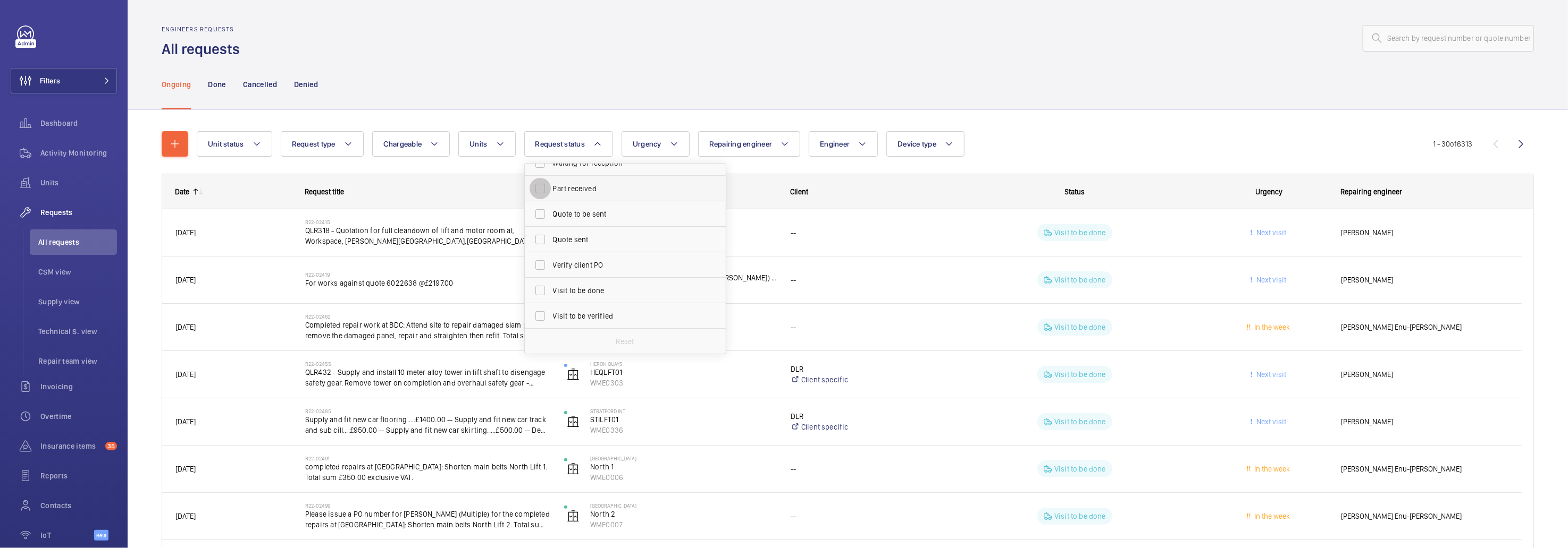
click at [540, 188] on input "Part received" at bounding box center [540, 189] width 21 height 21
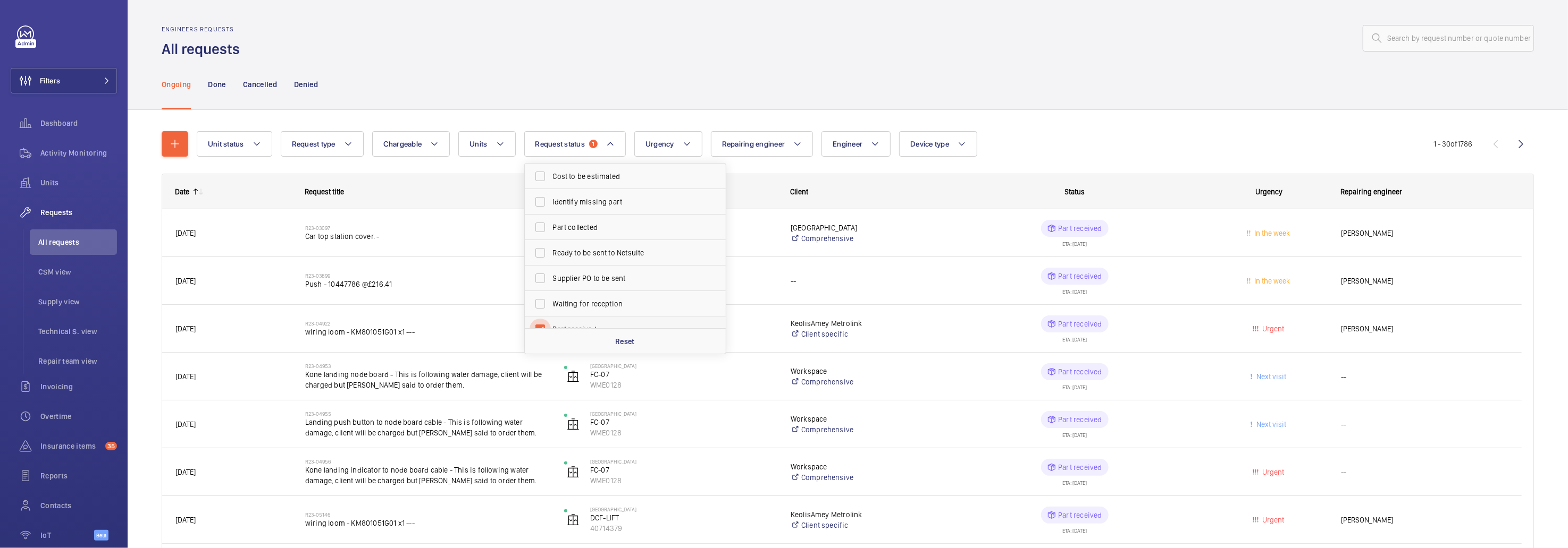
click at [537, 325] on input "Part received" at bounding box center [540, 329] width 21 height 21
checkbox input "false"
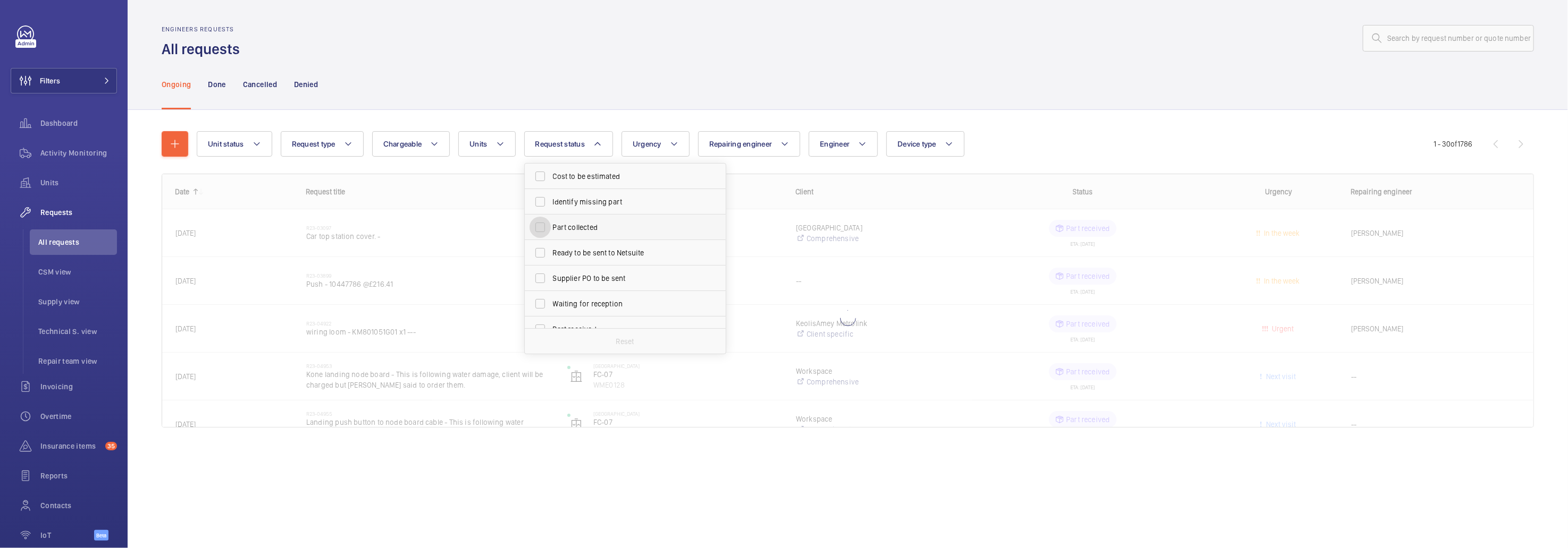
click at [536, 225] on input "Part collected" at bounding box center [540, 227] width 21 height 21
checkbox input "true"
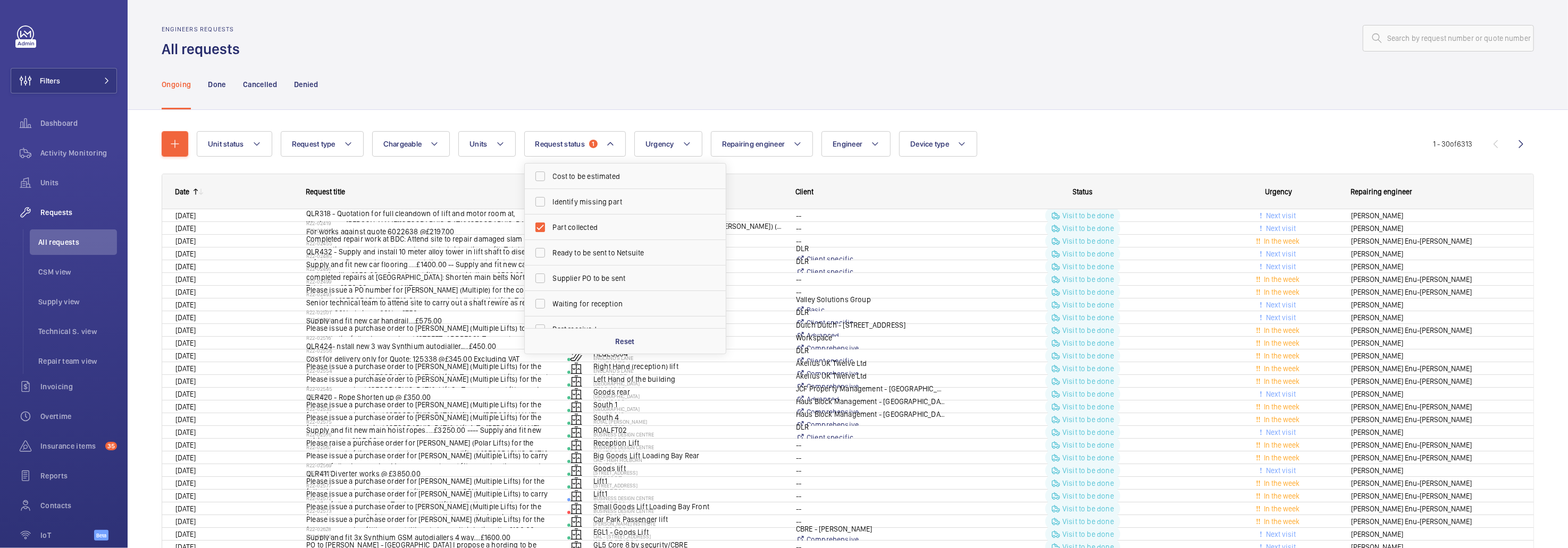
click at [782, 78] on div "Ongoing Done Cancelled Denied" at bounding box center [848, 84] width 1373 height 50
